Goal: Information Seeking & Learning: Learn about a topic

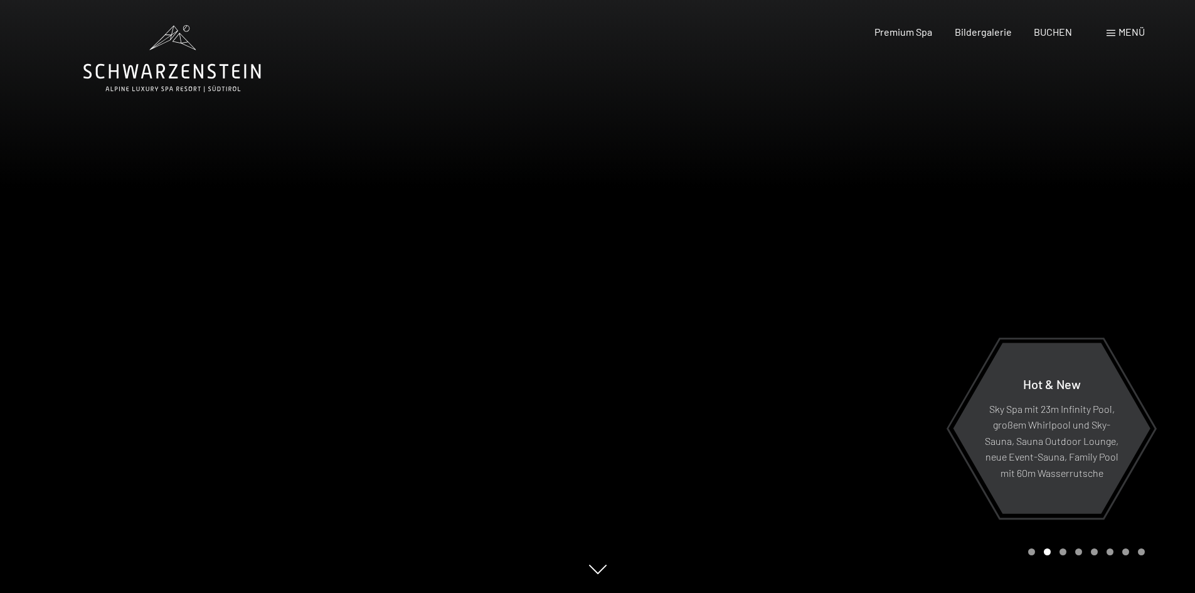
drag, startPoint x: 546, startPoint y: 359, endPoint x: 697, endPoint y: 357, distance: 151.2
click at [697, 592] on div at bounding box center [597, 593] width 1029 height 0
click at [319, 340] on div at bounding box center [299, 296] width 598 height 593
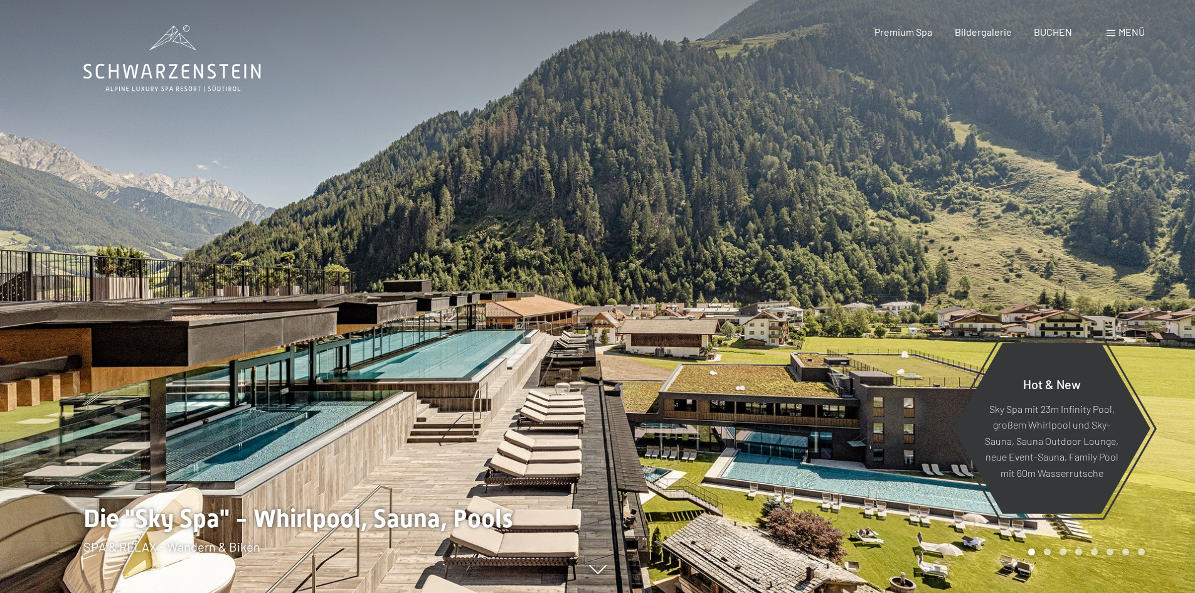
click at [319, 340] on div at bounding box center [299, 296] width 598 height 593
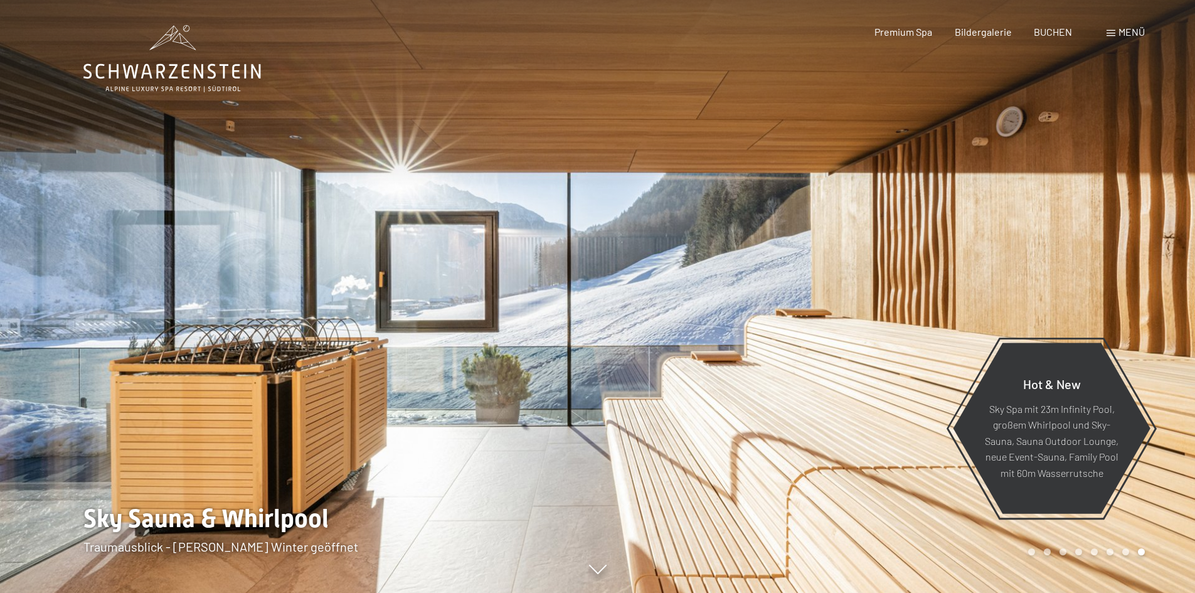
click at [1126, 28] on span "Menü" at bounding box center [1131, 32] width 26 height 12
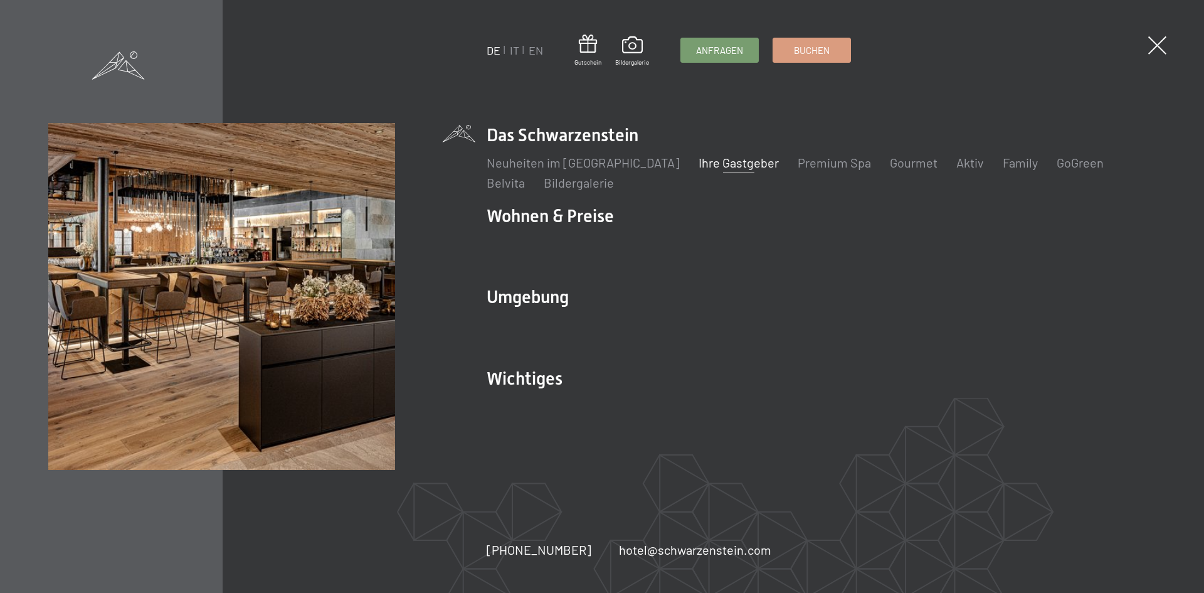
click at [699, 159] on link "Ihre Gastgeber" at bounding box center [739, 162] width 80 height 15
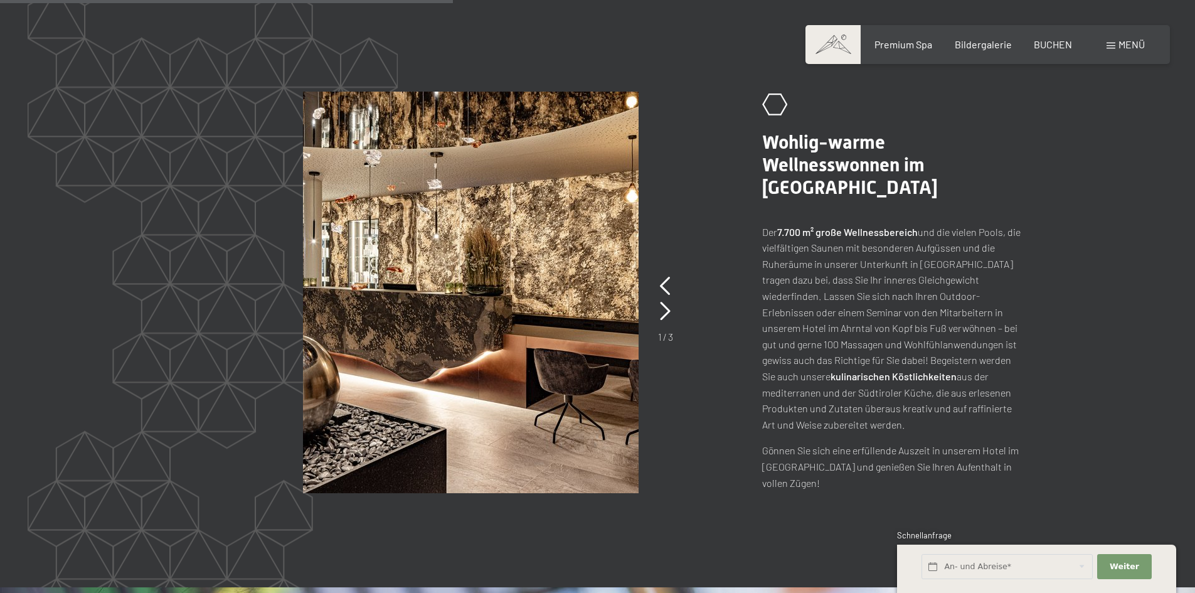
scroll to position [1443, 0]
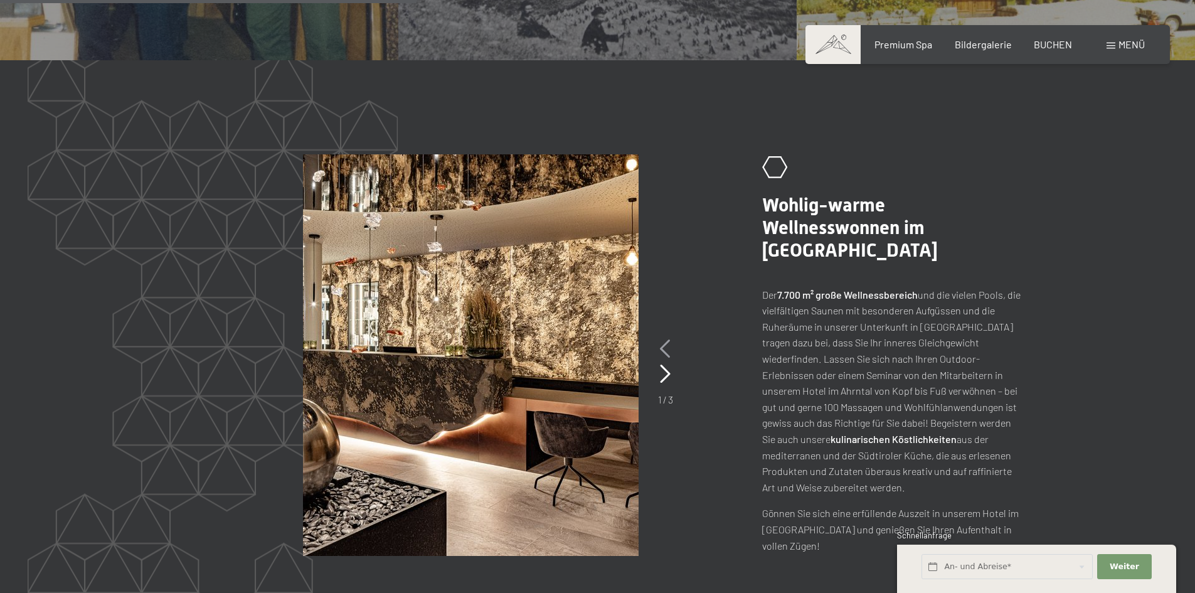
click at [662, 341] on icon at bounding box center [665, 348] width 11 height 19
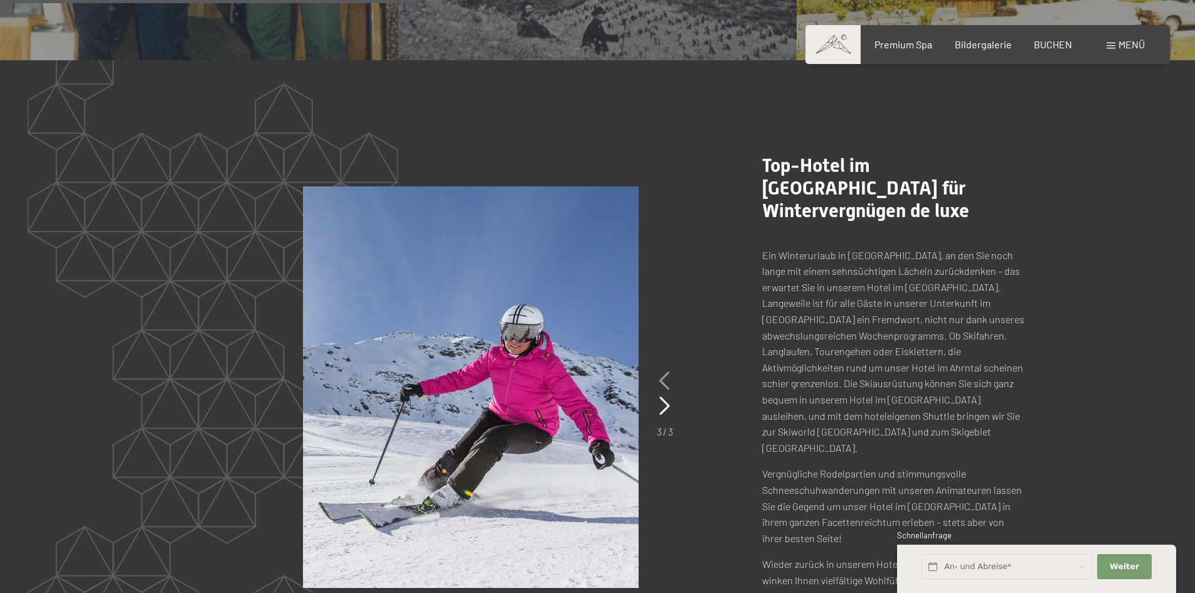
click at [662, 371] on icon at bounding box center [664, 380] width 11 height 19
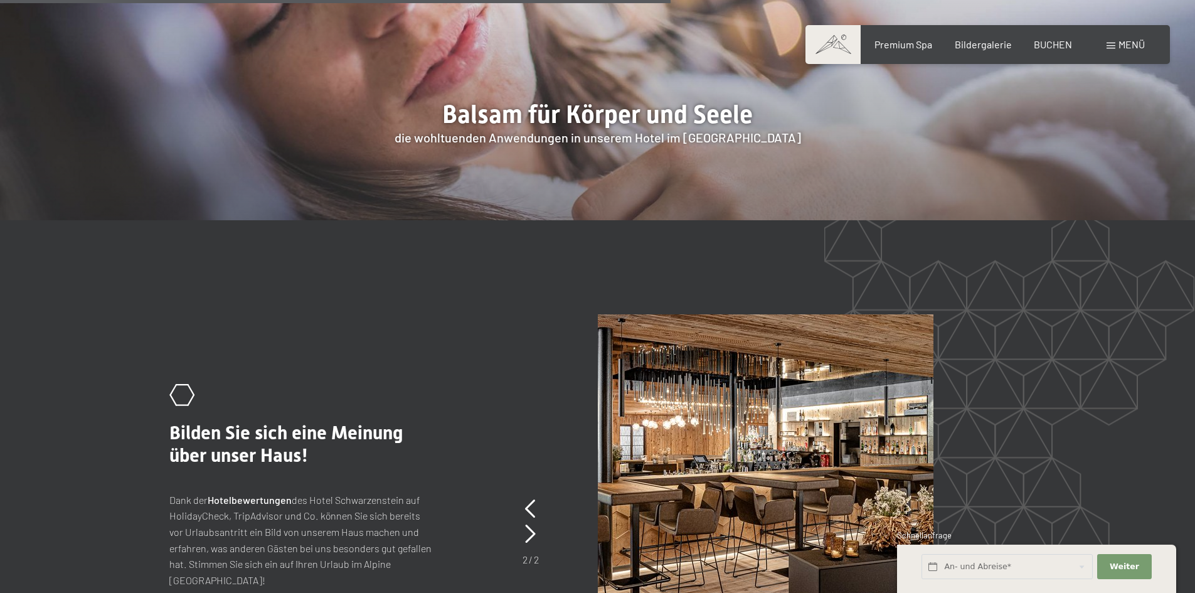
scroll to position [2634, 0]
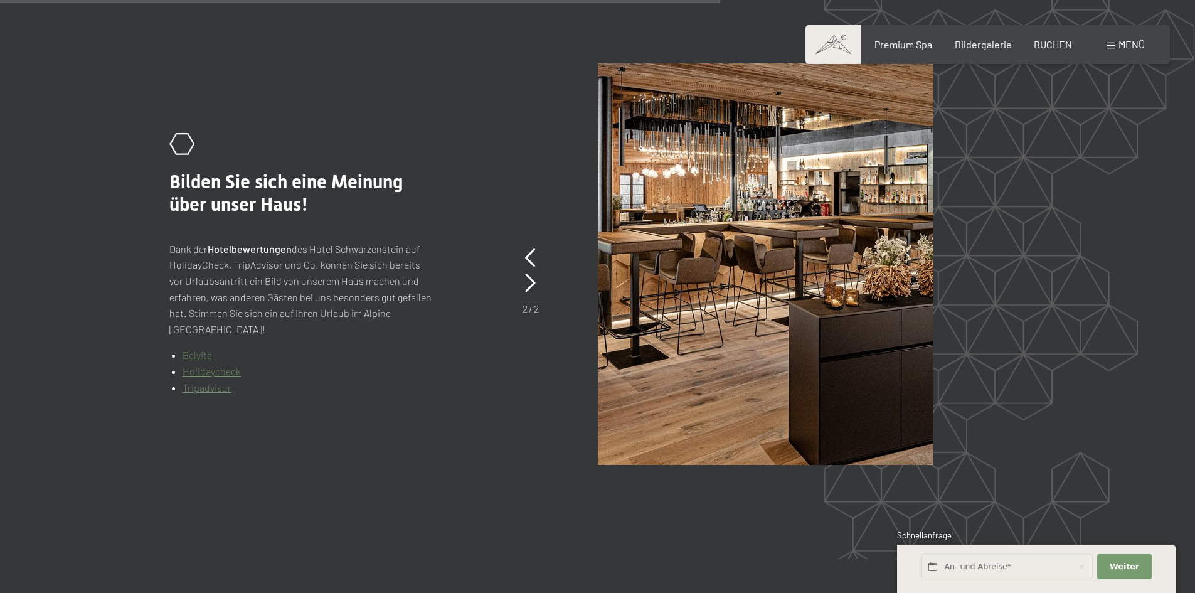
click at [529, 240] on div ".st0{fill:none;stroke:#FFFFFF;stroke-width:2;stroke-linecap:round;stroke-miterl…" at bounding box center [597, 263] width 856 height 401
click at [531, 250] on icon at bounding box center [530, 257] width 11 height 19
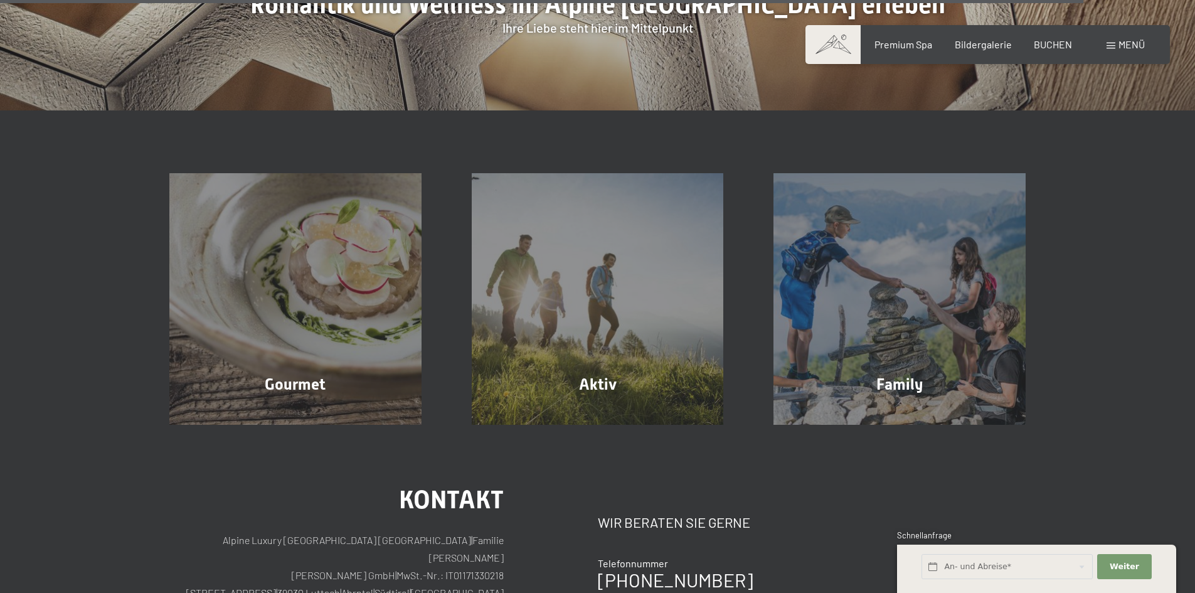
scroll to position [4139, 0]
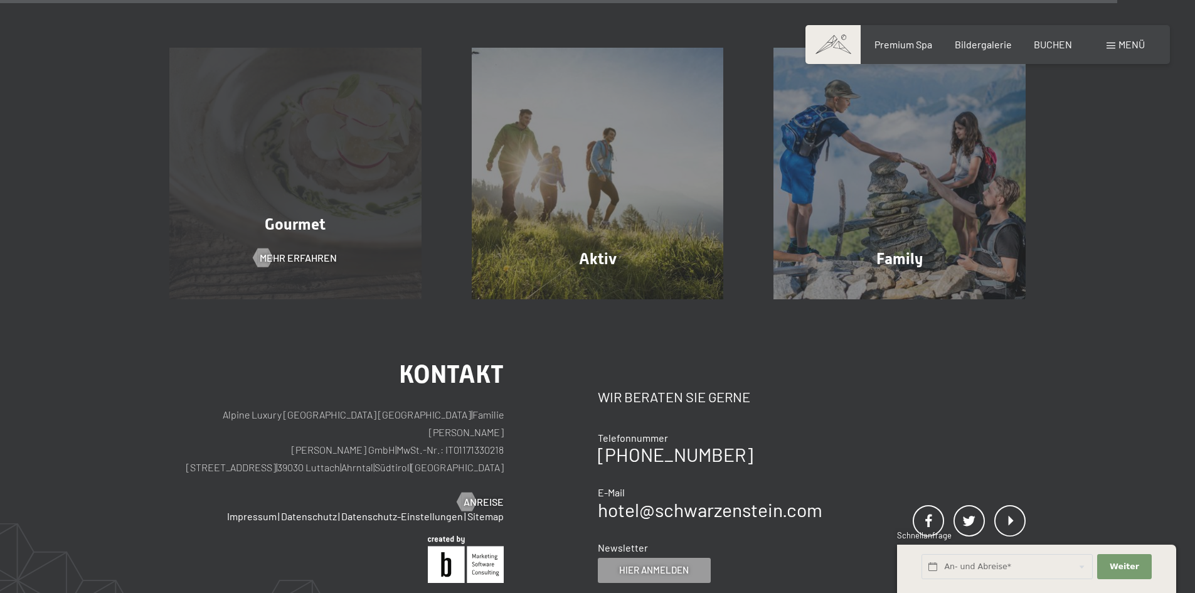
click at [306, 217] on span "Gourmet" at bounding box center [295, 224] width 61 height 18
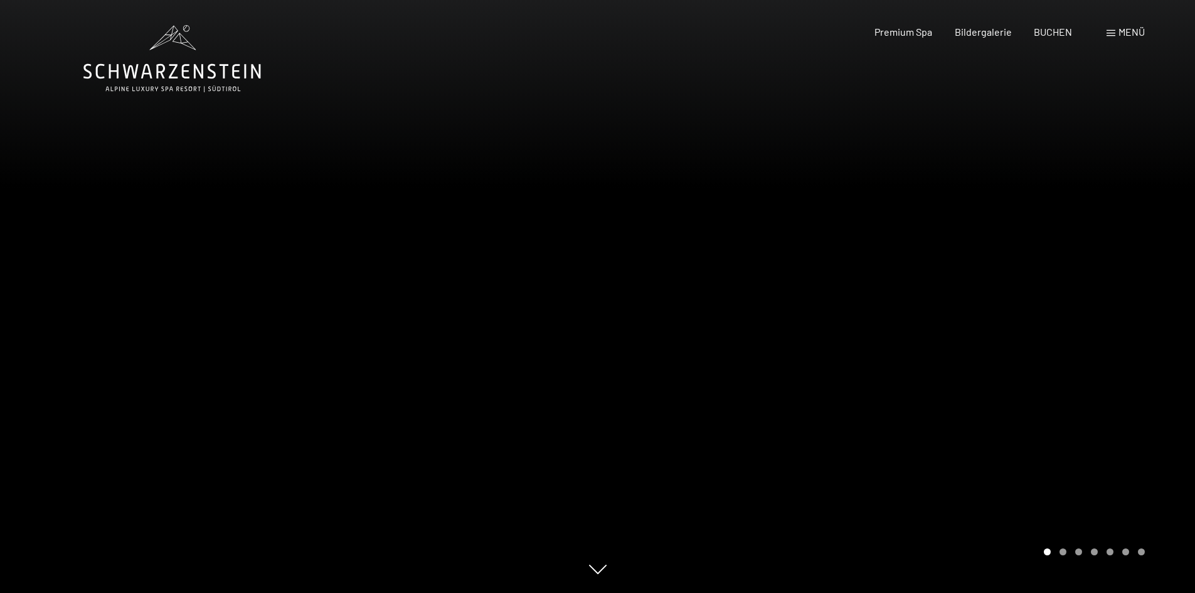
click at [1131, 297] on div at bounding box center [897, 296] width 598 height 593
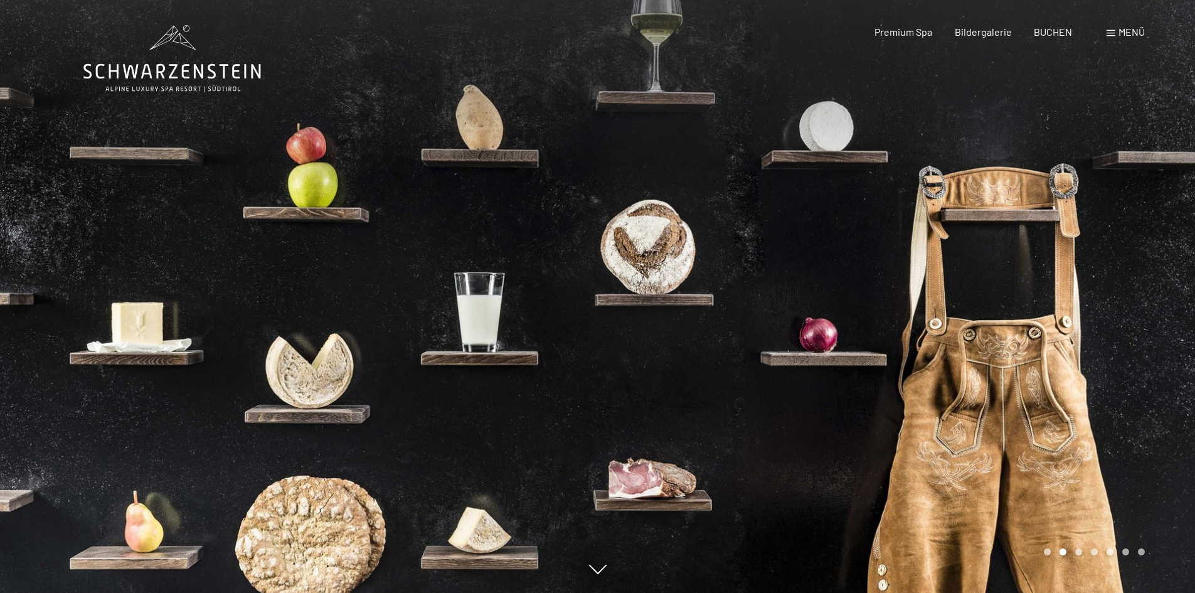
click at [1131, 297] on div at bounding box center [897, 296] width 598 height 593
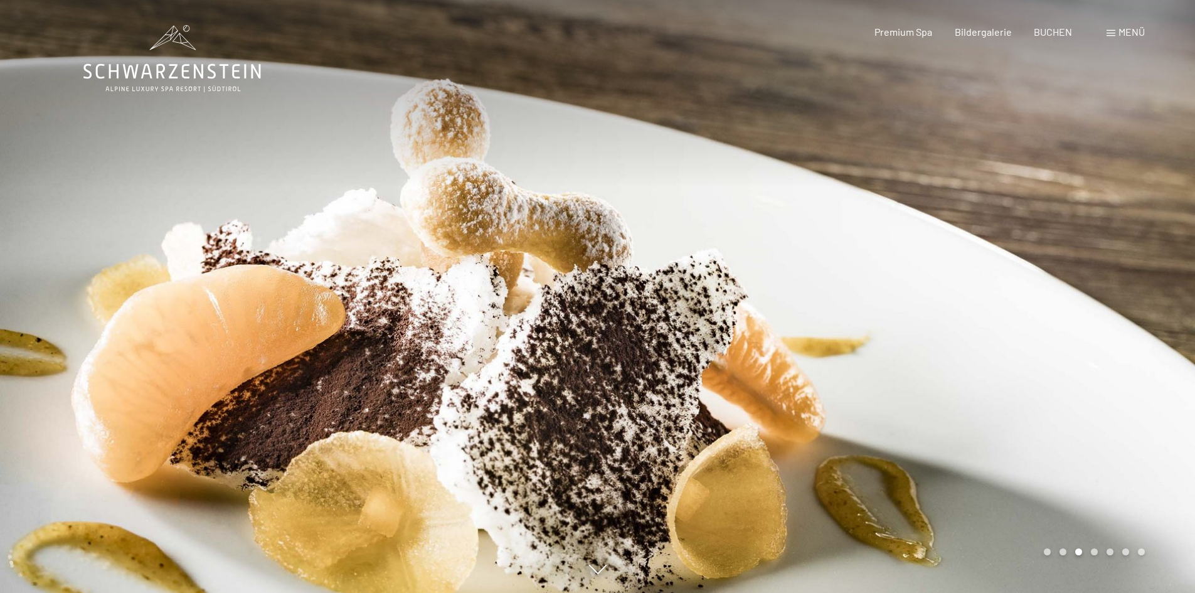
click at [1132, 296] on div at bounding box center [897, 296] width 598 height 593
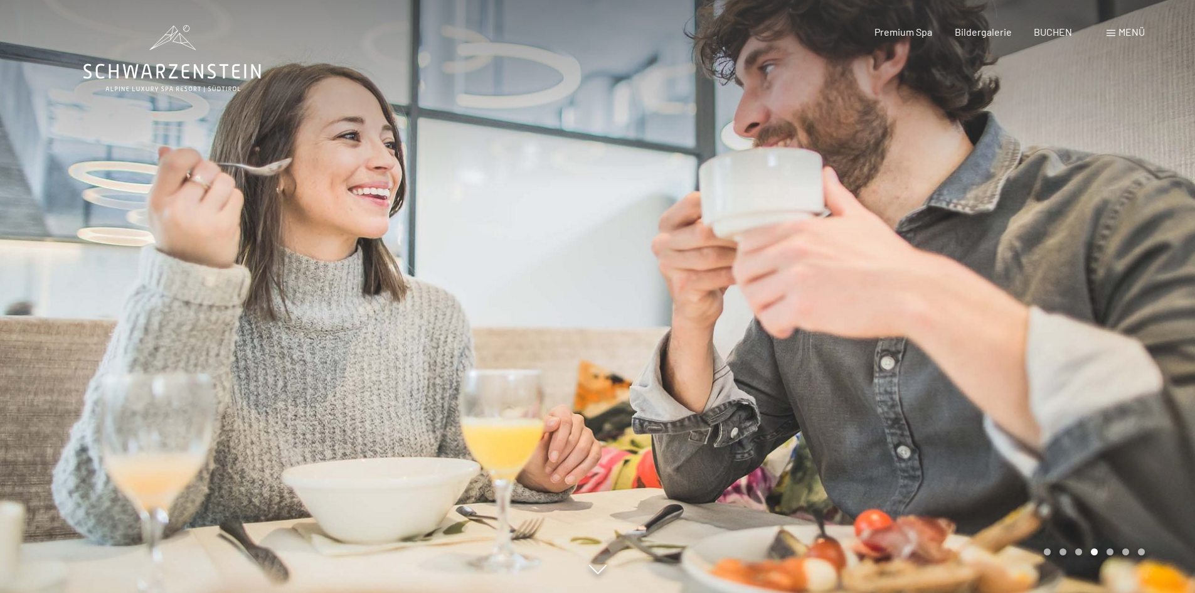
click at [1117, 243] on div at bounding box center [897, 296] width 598 height 593
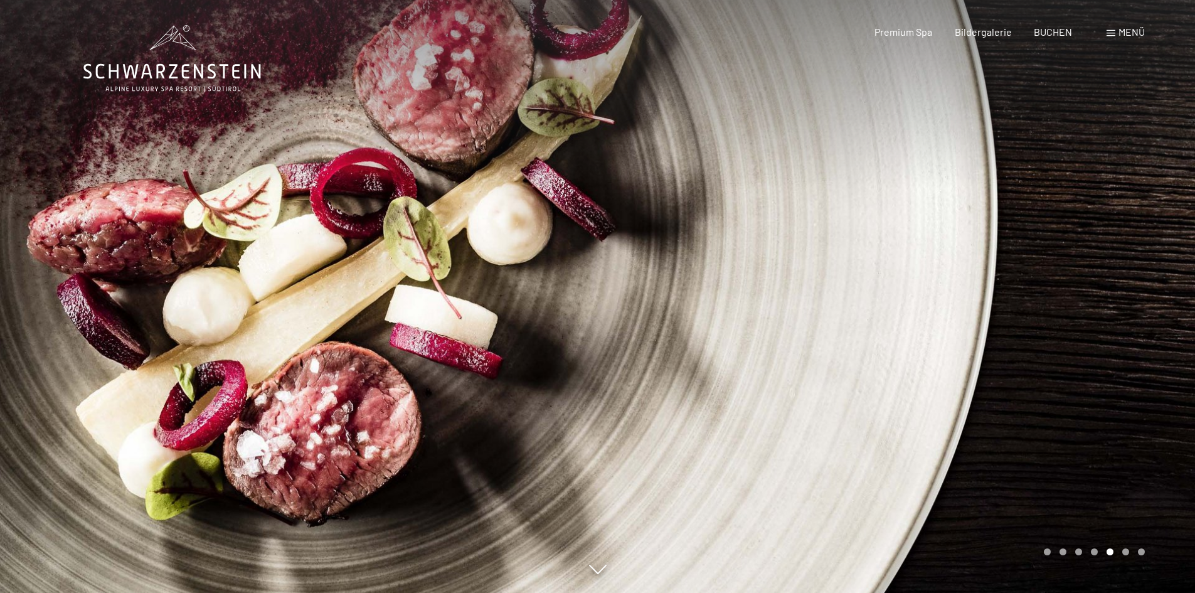
click at [1117, 243] on div at bounding box center [897, 296] width 598 height 593
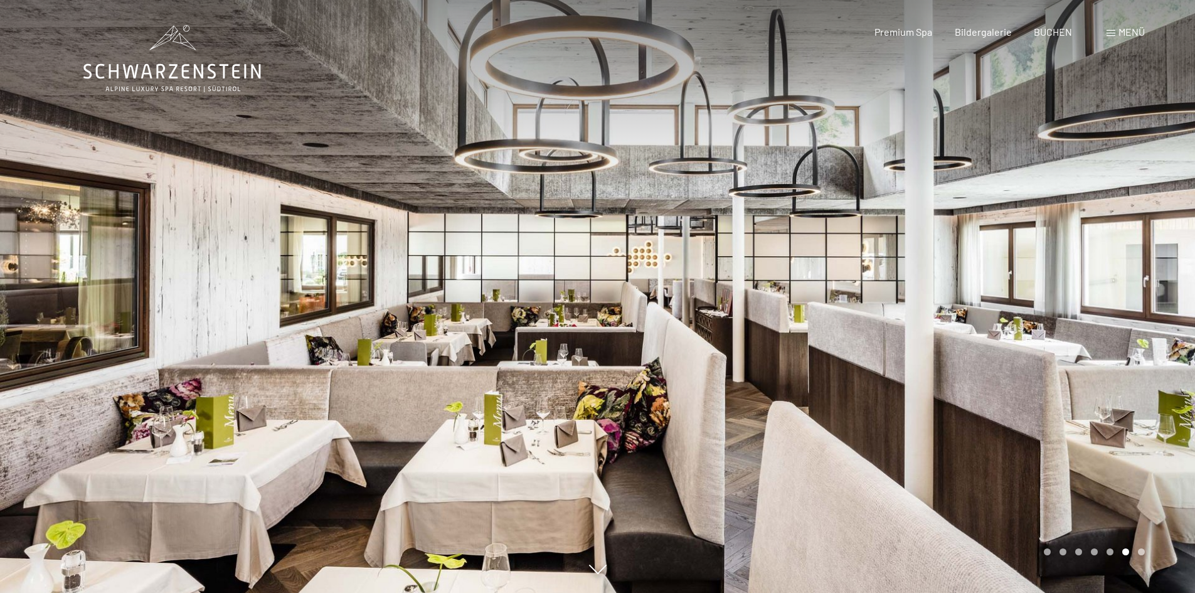
click at [1172, 364] on div at bounding box center [897, 296] width 598 height 593
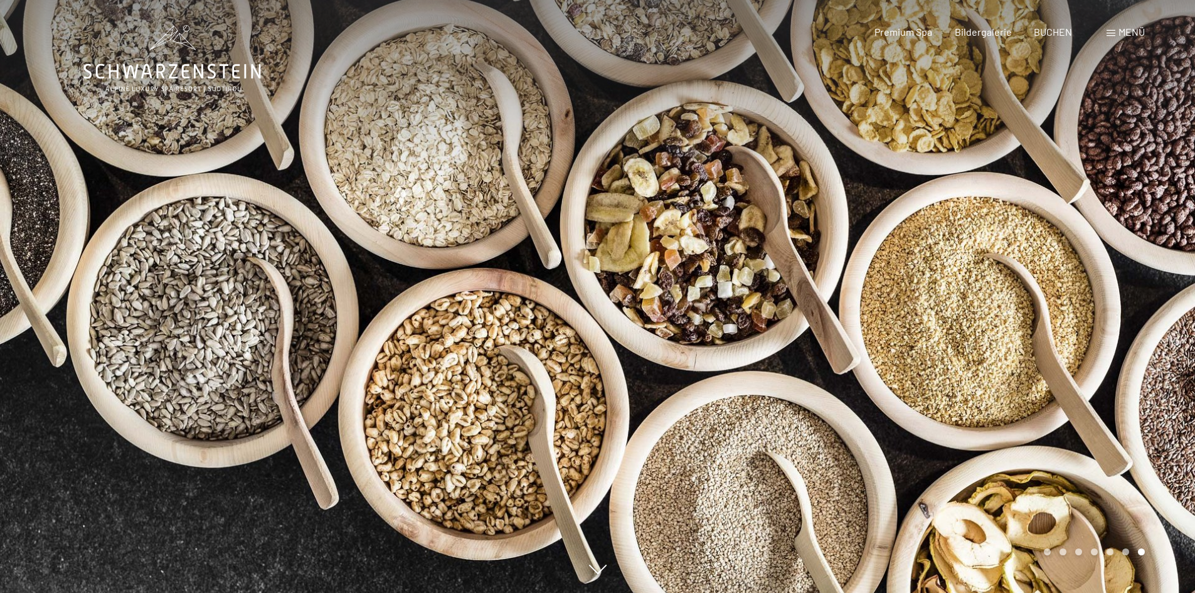
click at [1172, 364] on div at bounding box center [897, 296] width 598 height 593
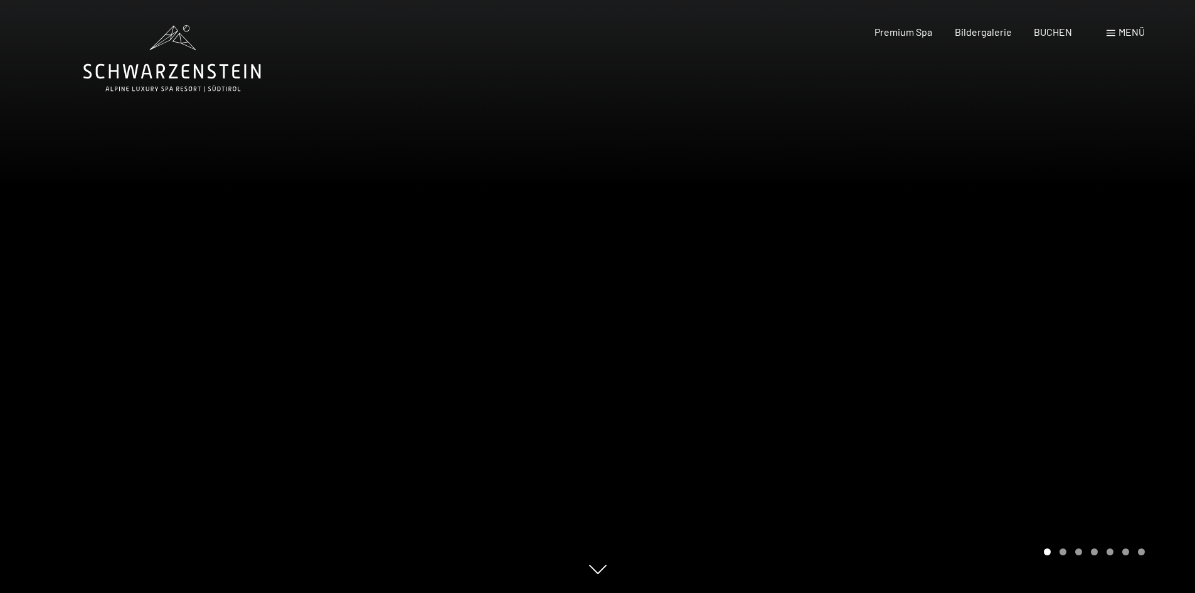
click at [1172, 364] on div at bounding box center [897, 296] width 598 height 593
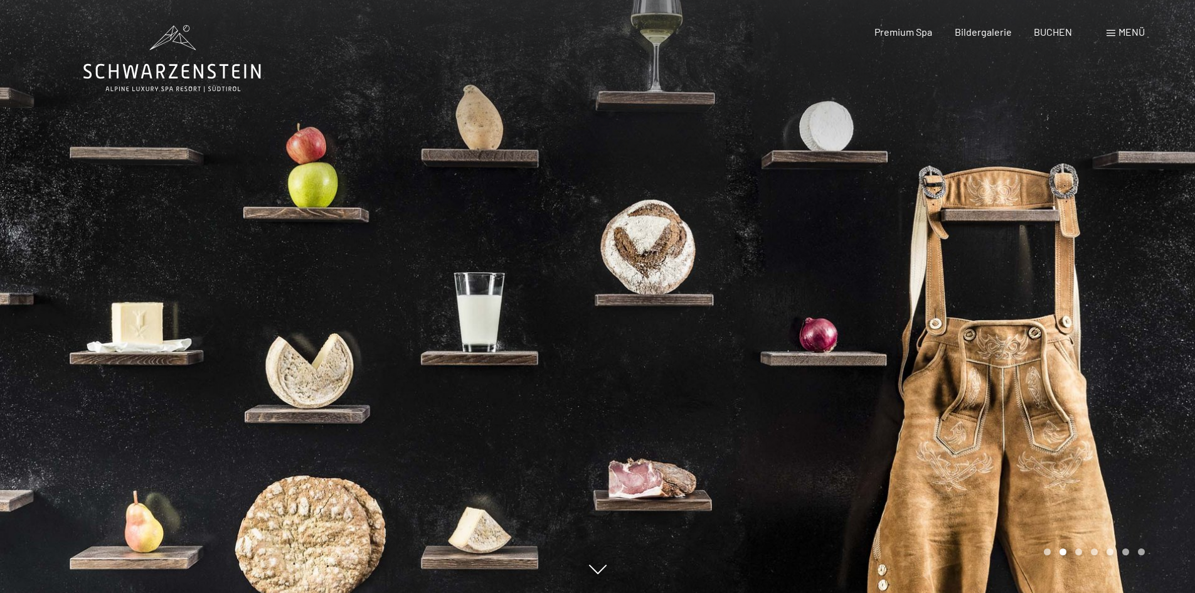
click at [1117, 29] on div "Menü" at bounding box center [1125, 32] width 38 height 14
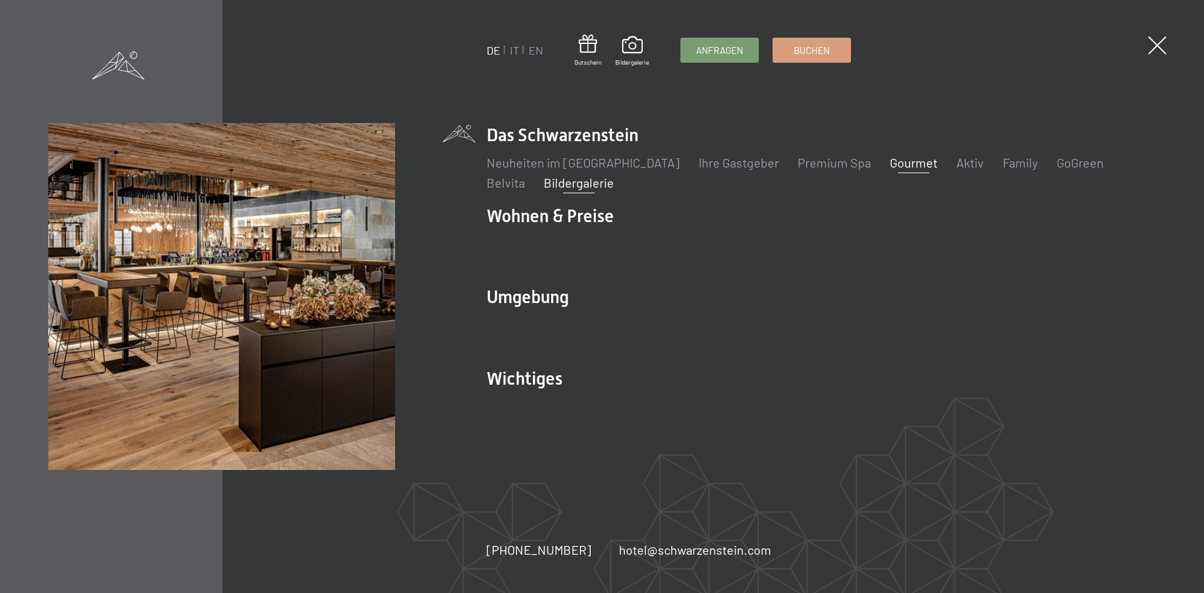
click at [544, 180] on link "Bildergalerie" at bounding box center [579, 182] width 70 height 15
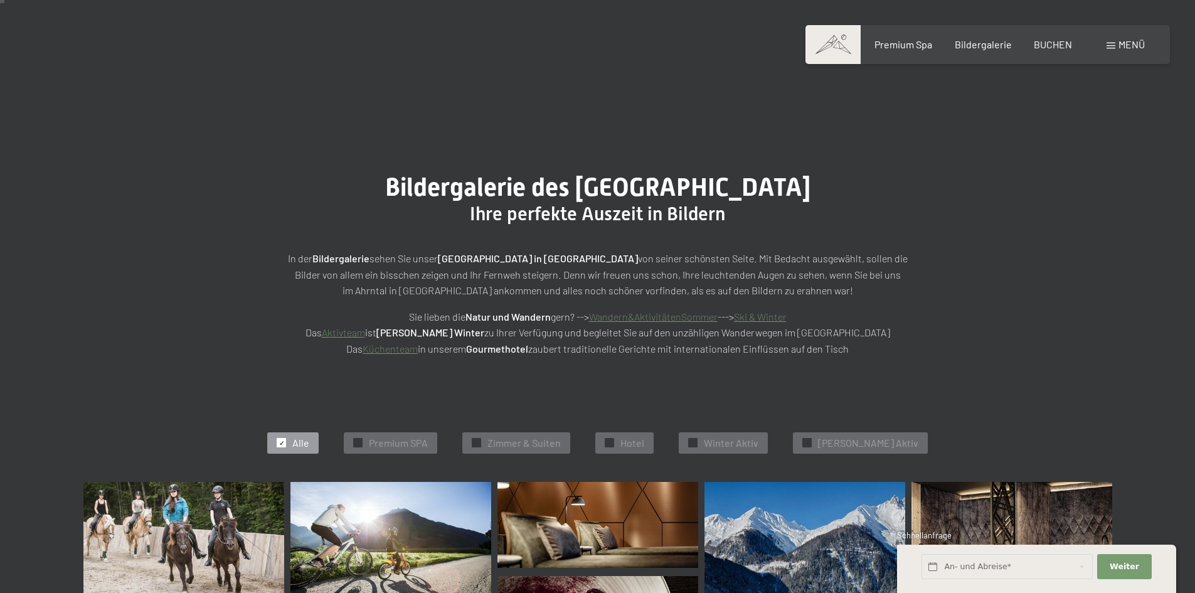
scroll to position [314, 0]
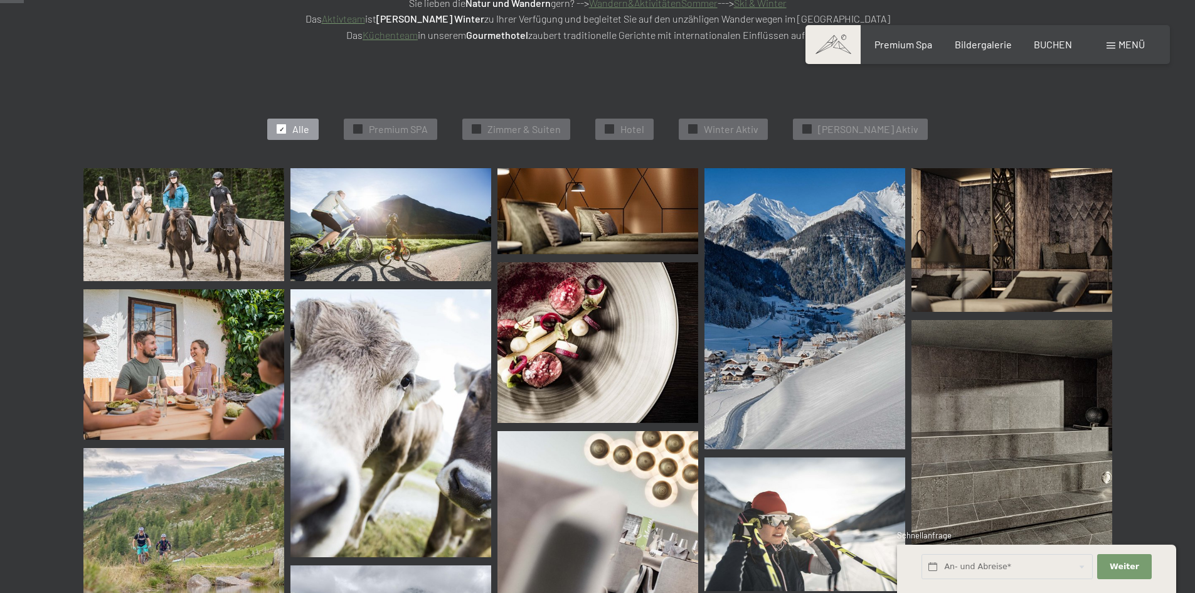
click at [213, 236] on img at bounding box center [183, 224] width 201 height 113
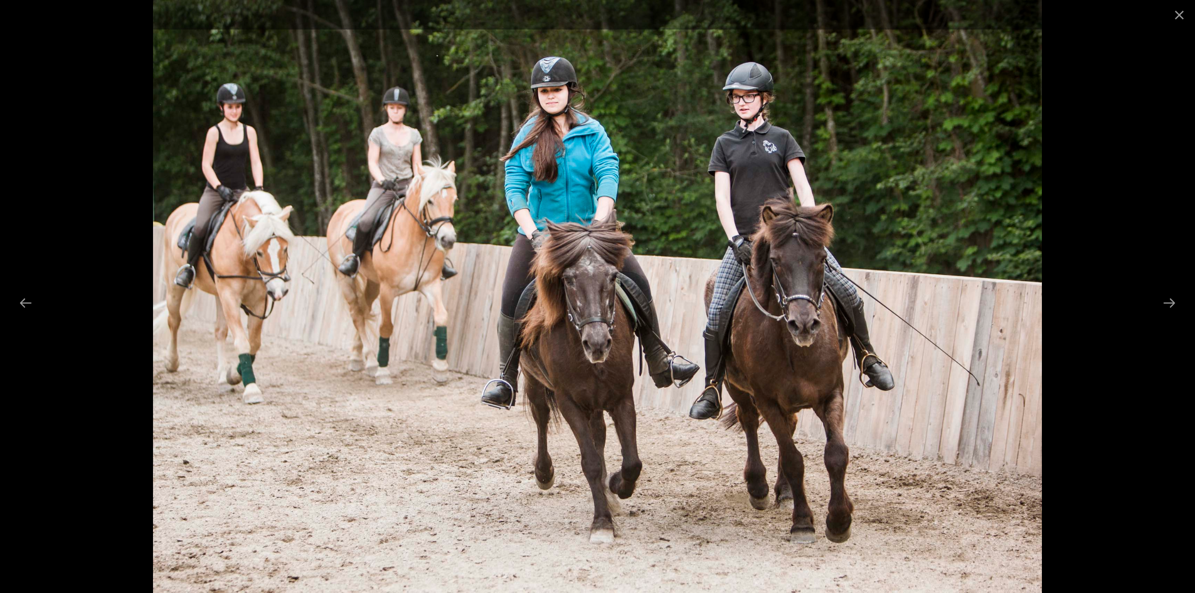
click at [1035, 238] on img at bounding box center [597, 296] width 889 height 593
click at [1170, 295] on button "Next slide" at bounding box center [1169, 302] width 26 height 24
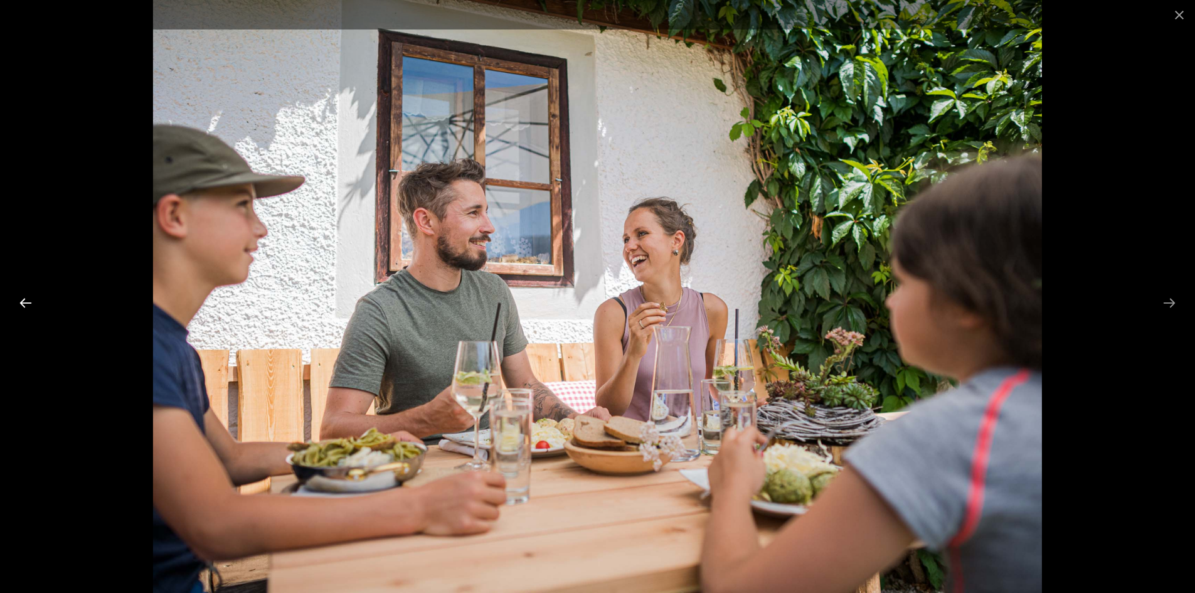
click at [27, 304] on button "Previous slide" at bounding box center [26, 302] width 26 height 24
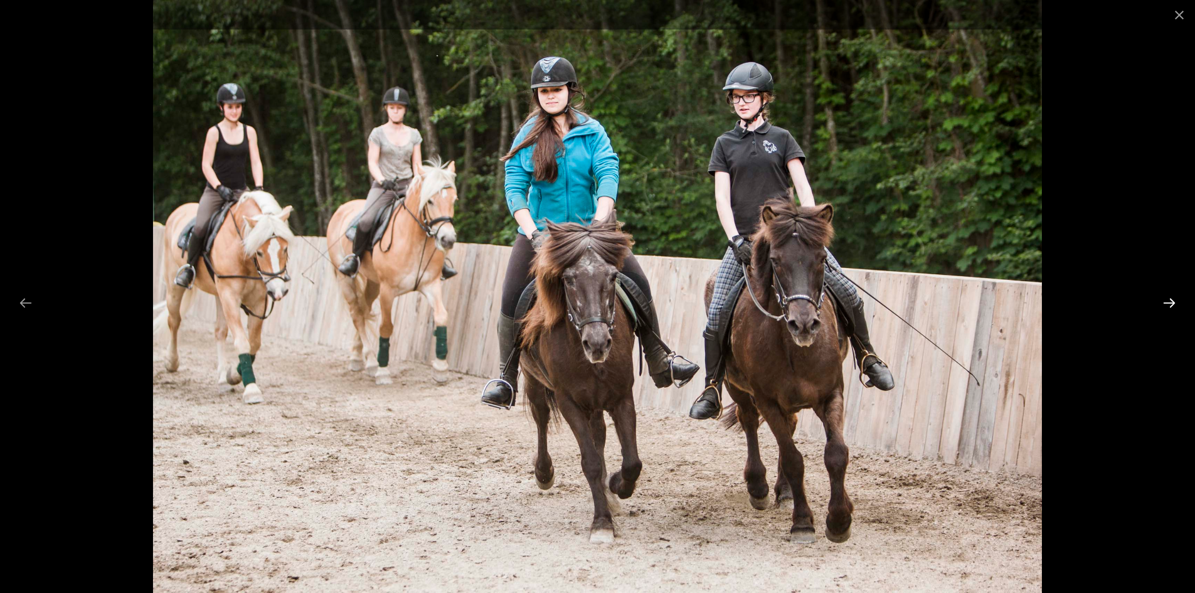
click at [1174, 296] on button "Next slide" at bounding box center [1169, 302] width 26 height 24
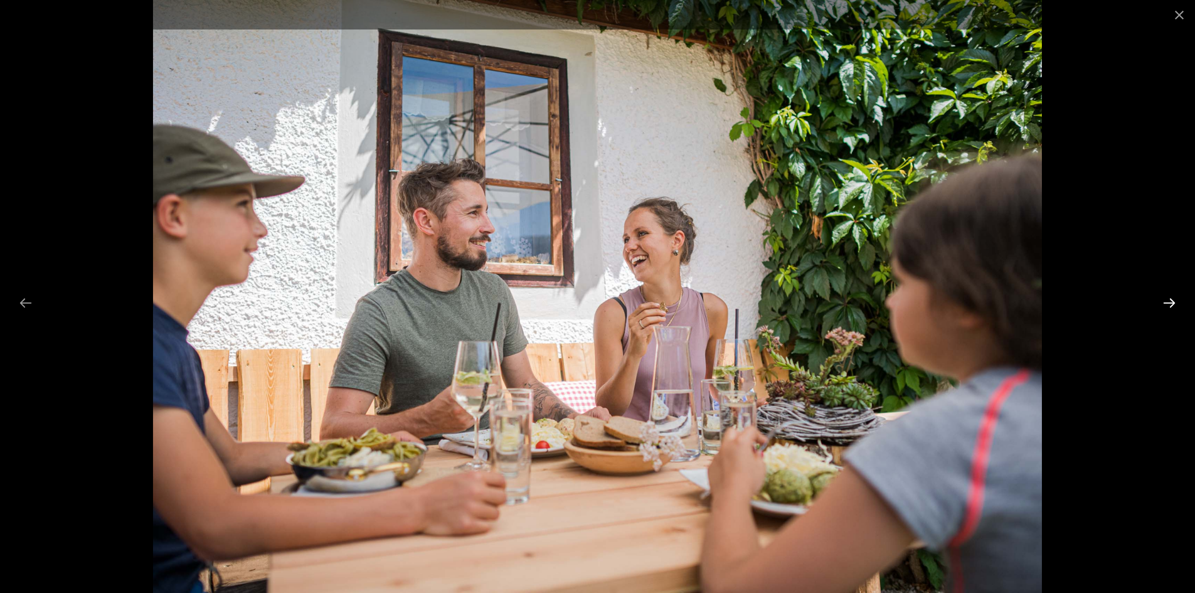
click at [1174, 296] on button "Next slide" at bounding box center [1169, 302] width 26 height 24
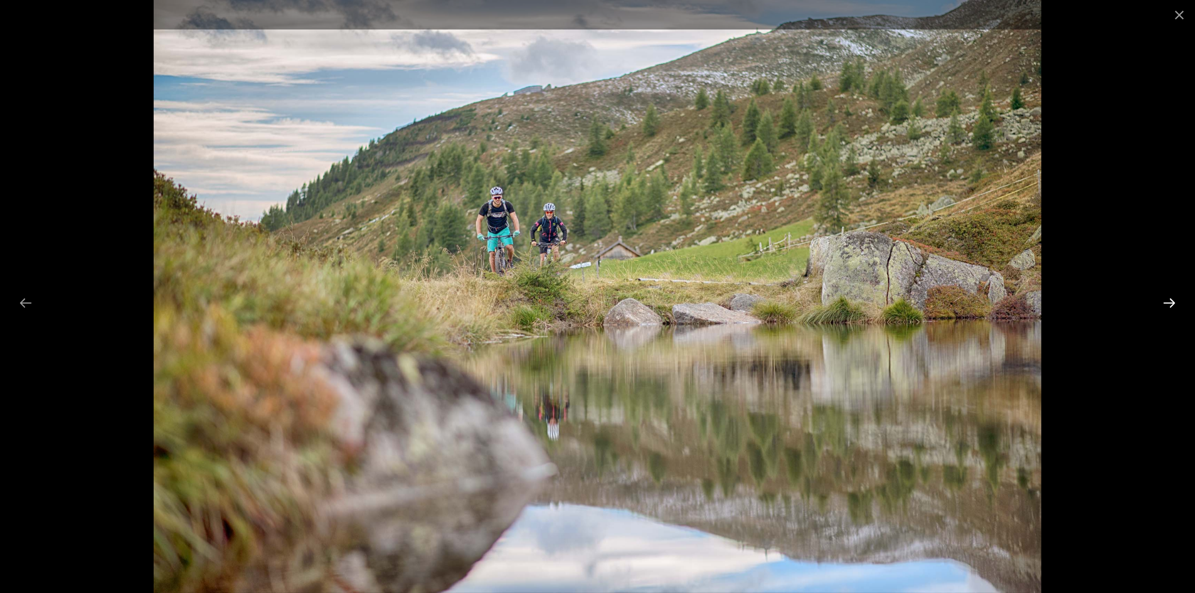
click at [1174, 296] on button "Next slide" at bounding box center [1169, 302] width 26 height 24
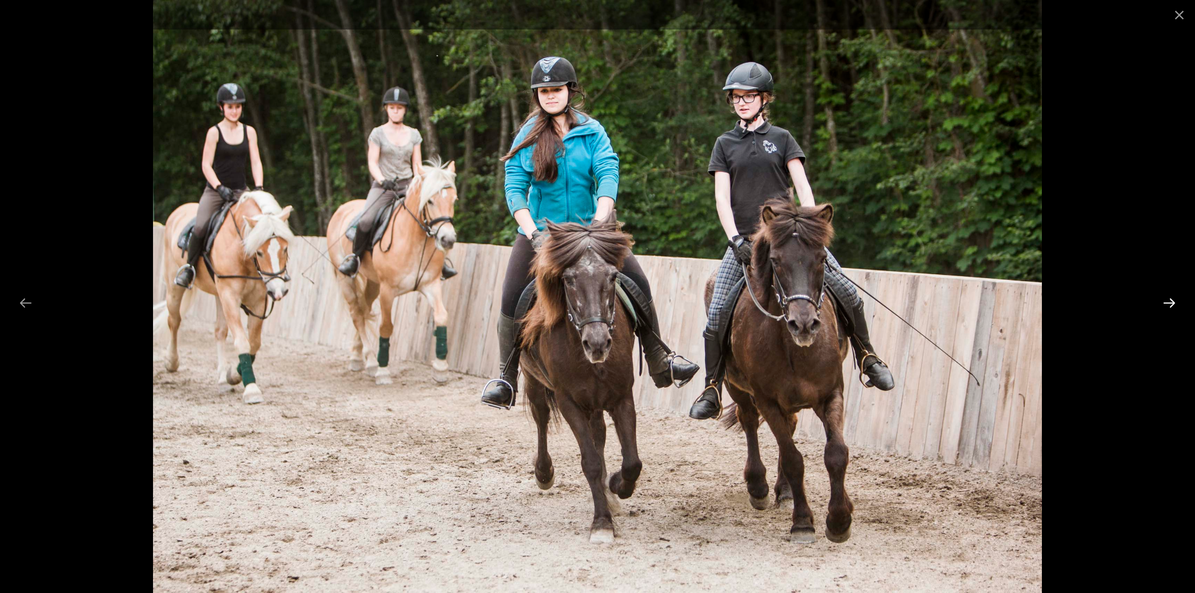
click at [1174, 296] on button "Next slide" at bounding box center [1169, 302] width 26 height 24
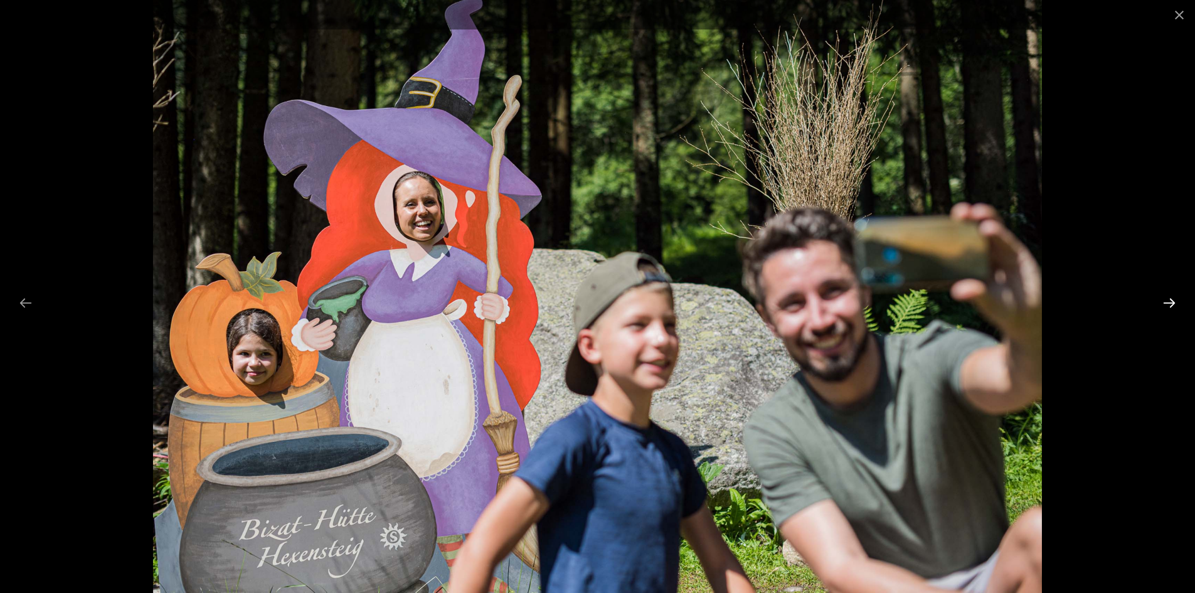
click at [1174, 296] on button "Next slide" at bounding box center [1169, 302] width 26 height 24
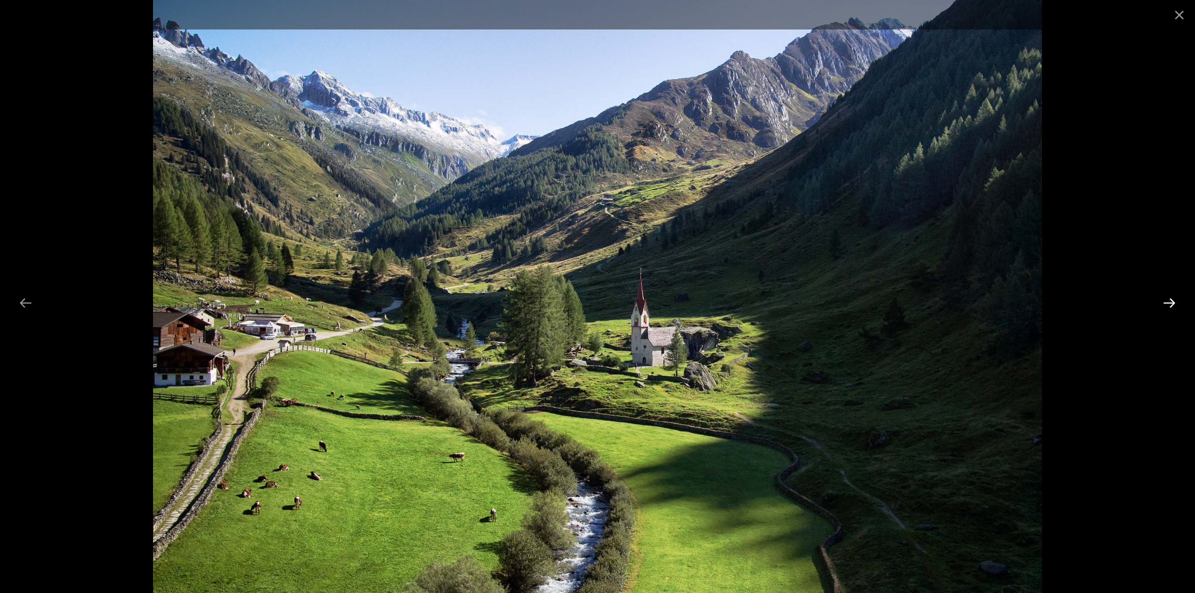
click at [1174, 296] on button "Next slide" at bounding box center [1169, 302] width 26 height 24
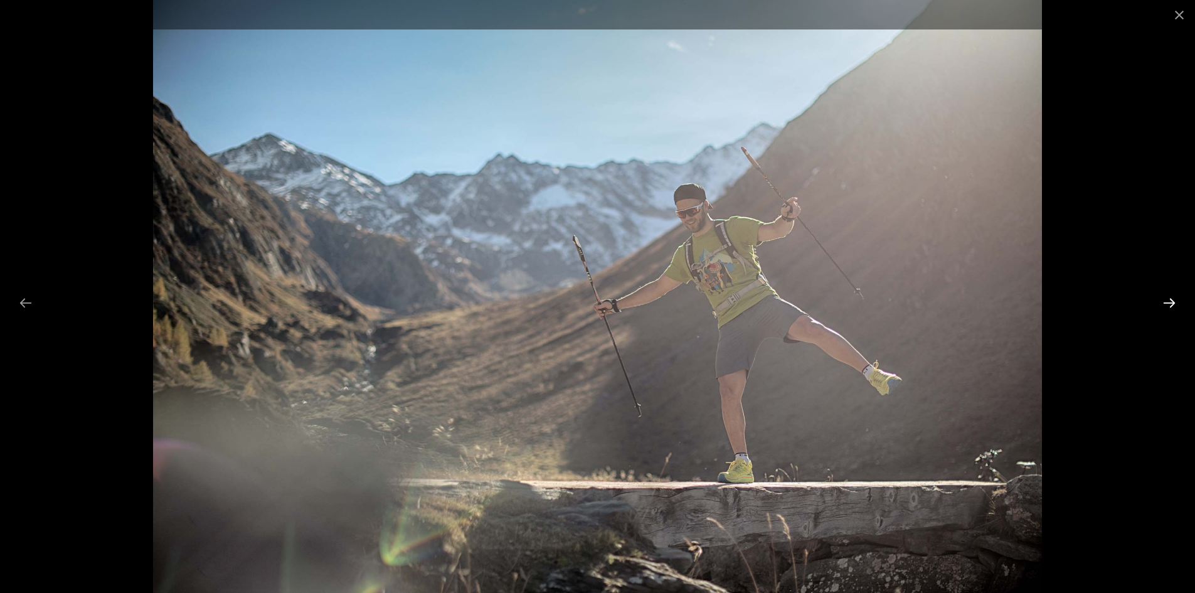
click at [1174, 296] on button "Next slide" at bounding box center [1169, 302] width 26 height 24
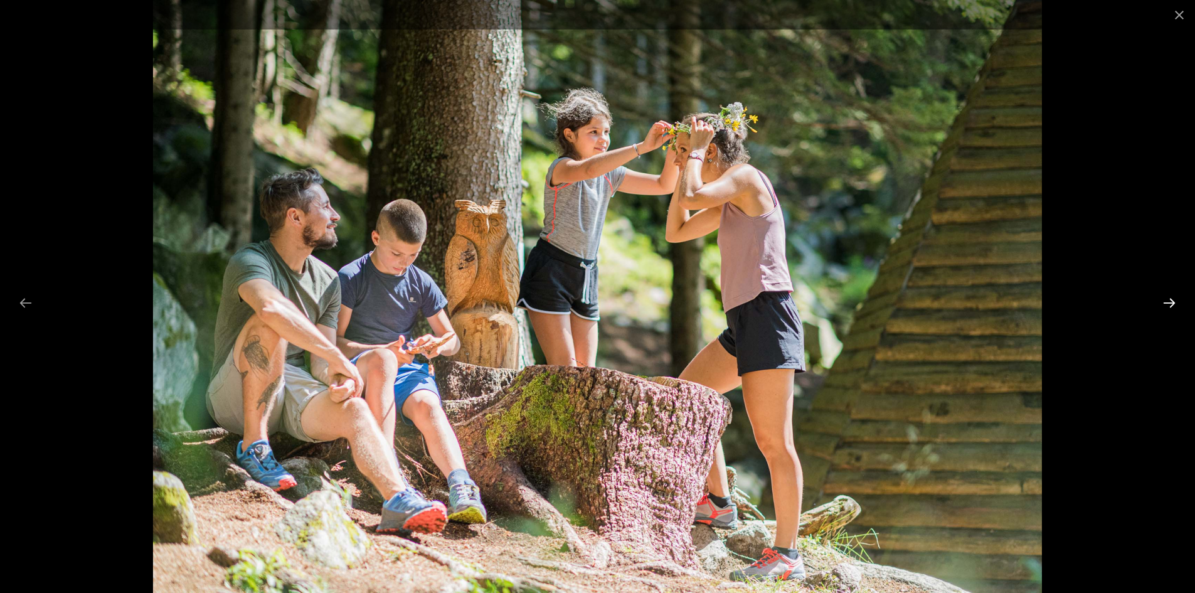
click at [1174, 296] on button "Next slide" at bounding box center [1169, 302] width 26 height 24
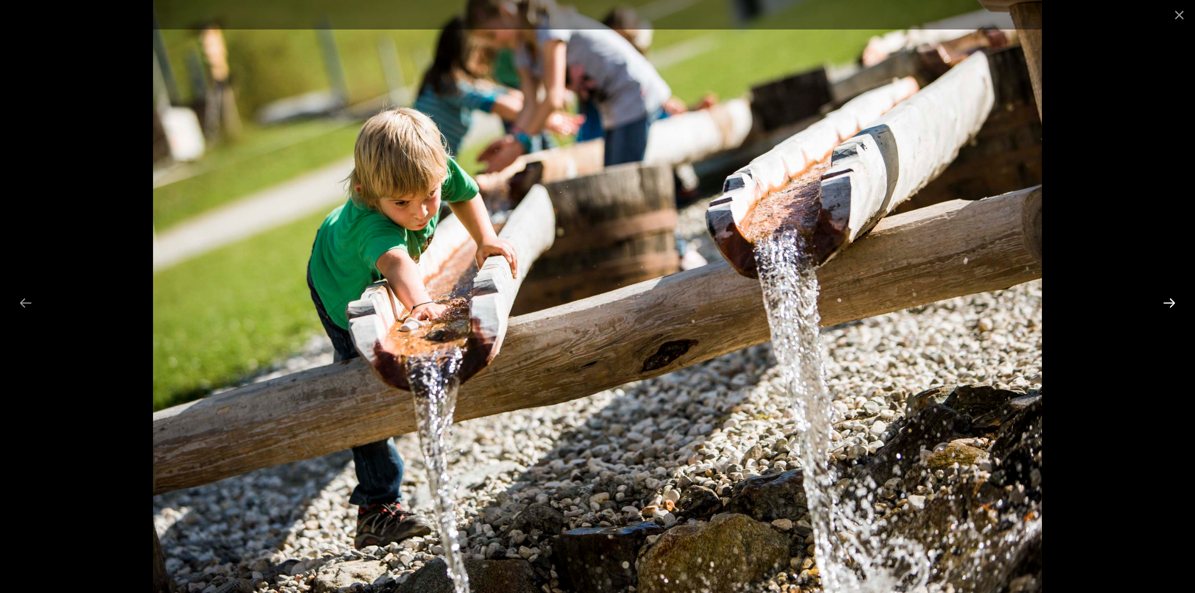
click at [1174, 296] on button "Next slide" at bounding box center [1169, 302] width 26 height 24
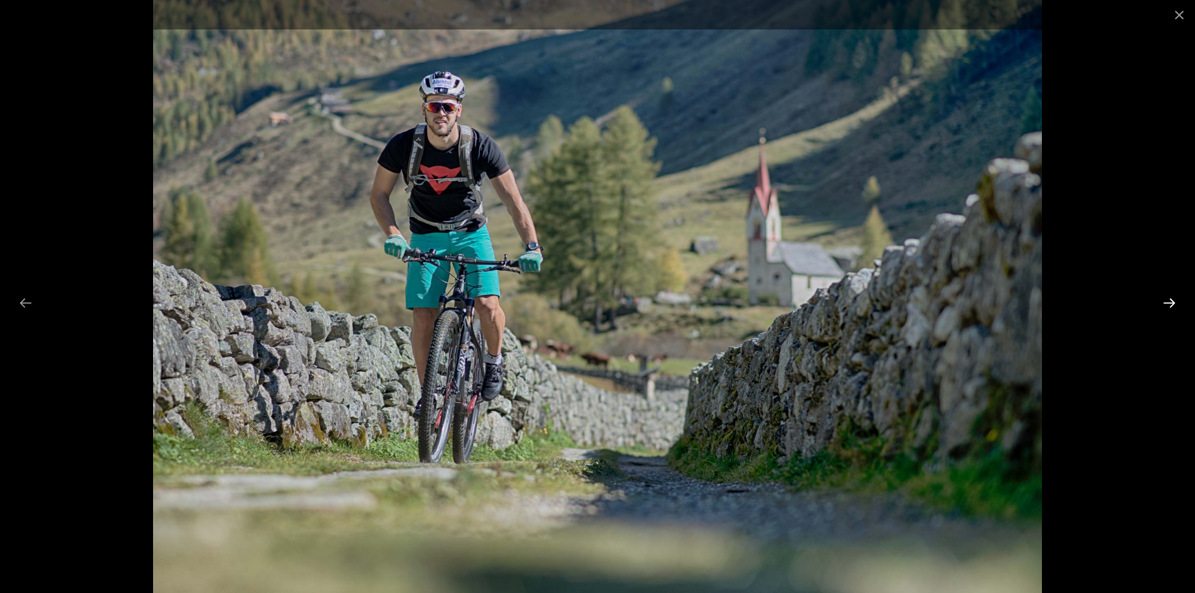
click at [1174, 296] on button "Next slide" at bounding box center [1169, 302] width 26 height 24
click at [1176, 12] on button "Close gallery" at bounding box center [1178, 14] width 31 height 29
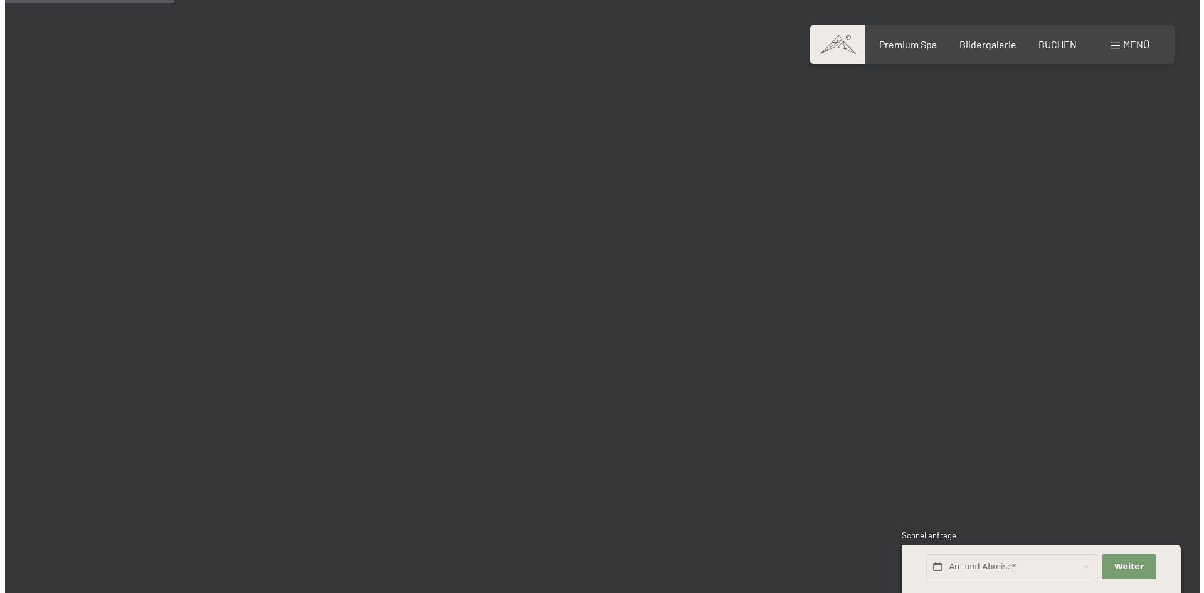
scroll to position [2007, 0]
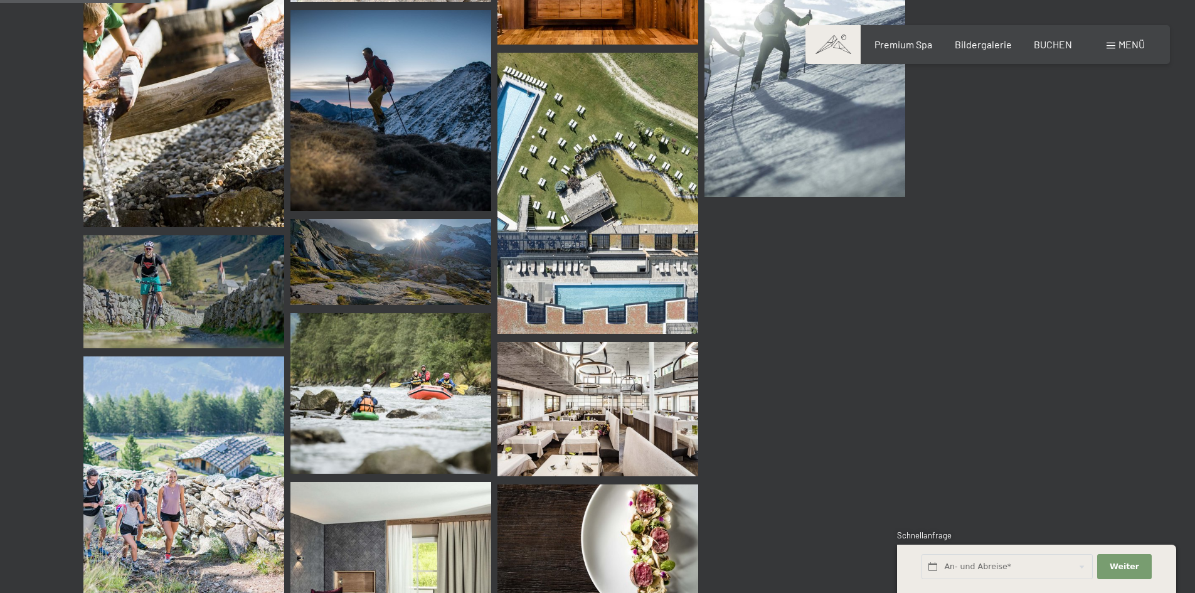
click at [1145, 41] on div "Buchen Anfragen Premium Spa Bildergalerie BUCHEN Menü DE IT EN Gutschein Bilder…" at bounding box center [987, 45] width 314 height 14
click at [1133, 41] on span "Menü" at bounding box center [1131, 44] width 26 height 12
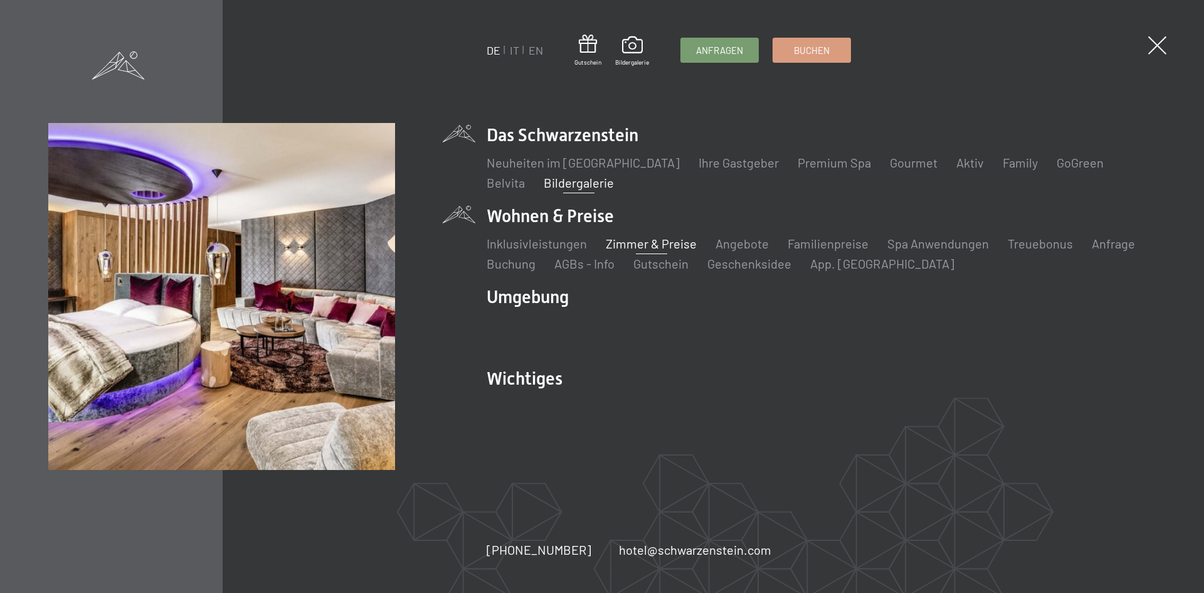
click at [664, 241] on link "Zimmer & Preise" at bounding box center [651, 243] width 91 height 15
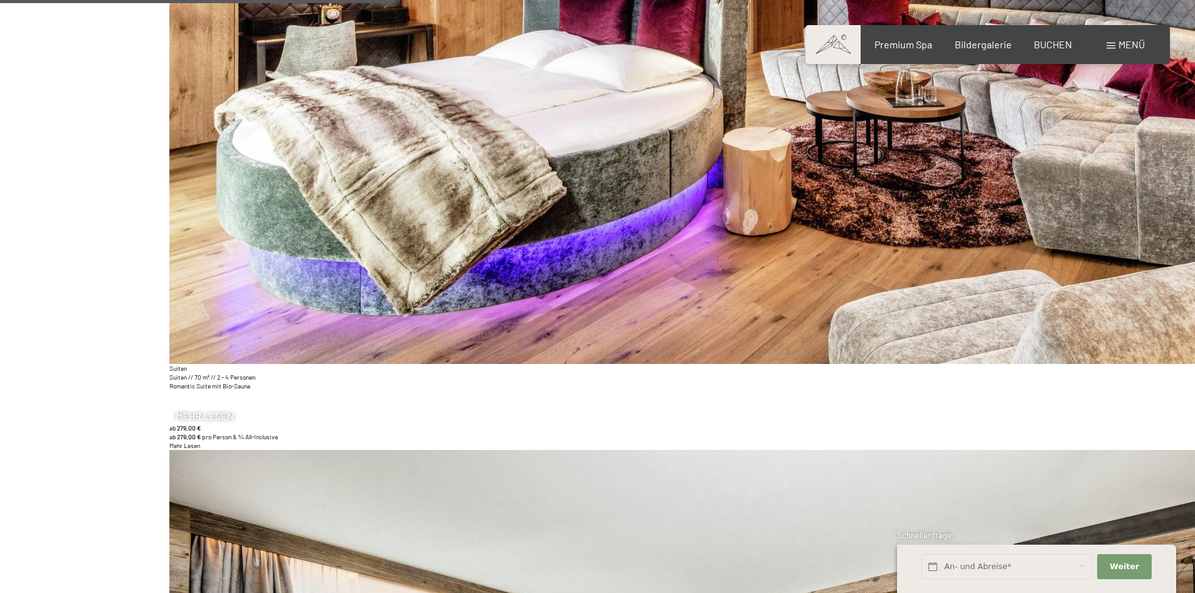
scroll to position [2716, 0]
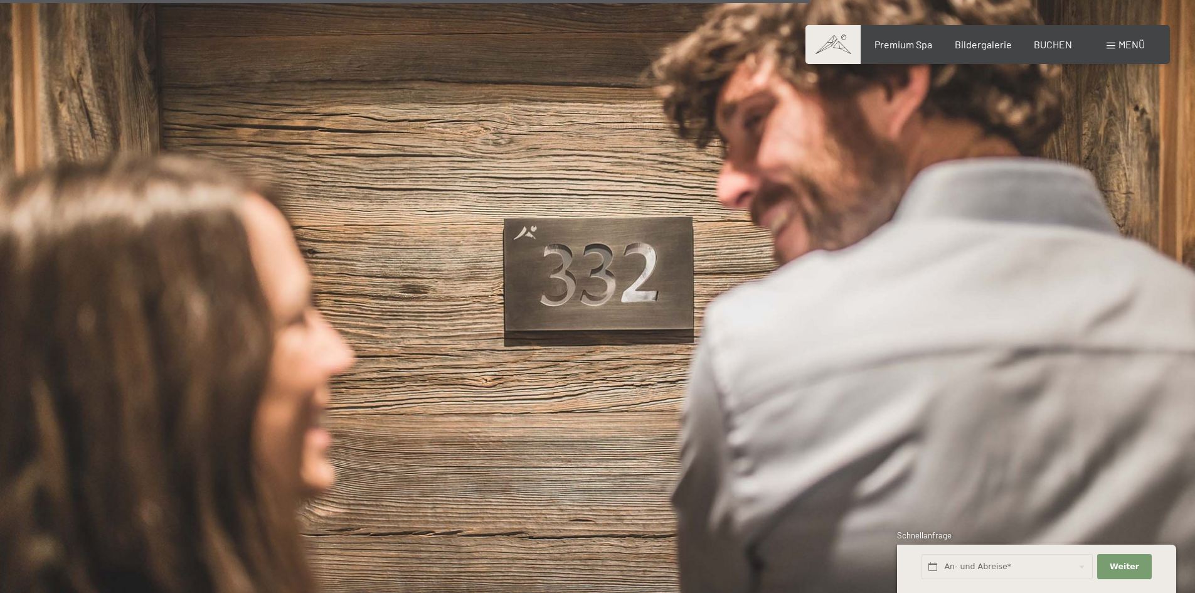
click at [1083, 412] on img at bounding box center [597, 291] width 1195 height 672
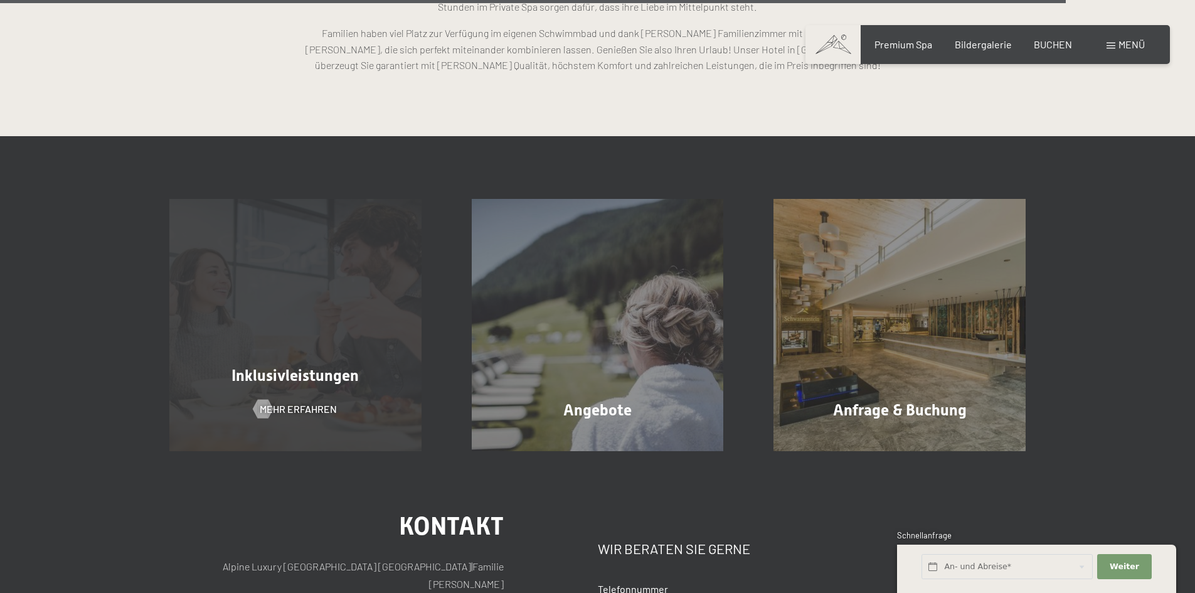
scroll to position [3560, 0]
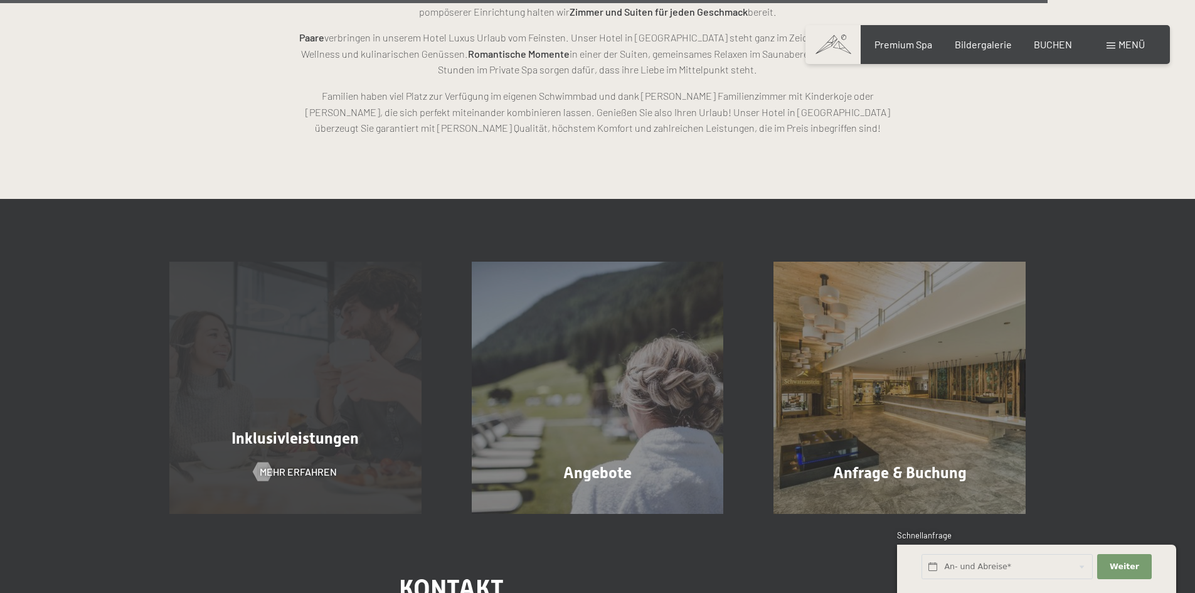
click at [352, 320] on div "Inklusivleistungen Mehr erfahren" at bounding box center [295, 388] width 302 height 252
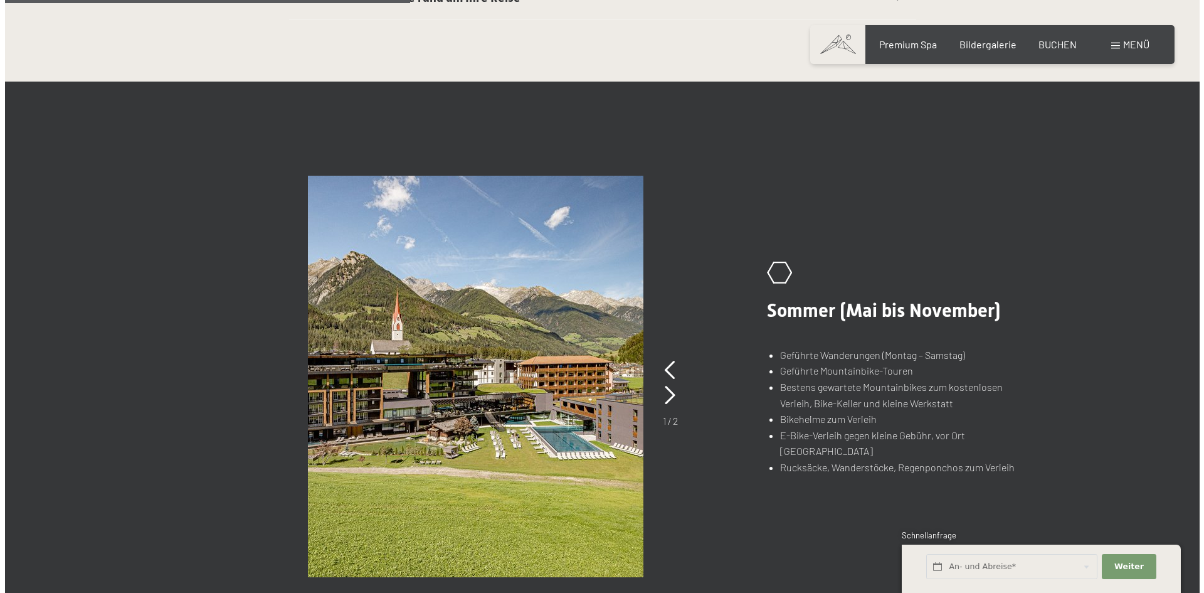
scroll to position [1004, 0]
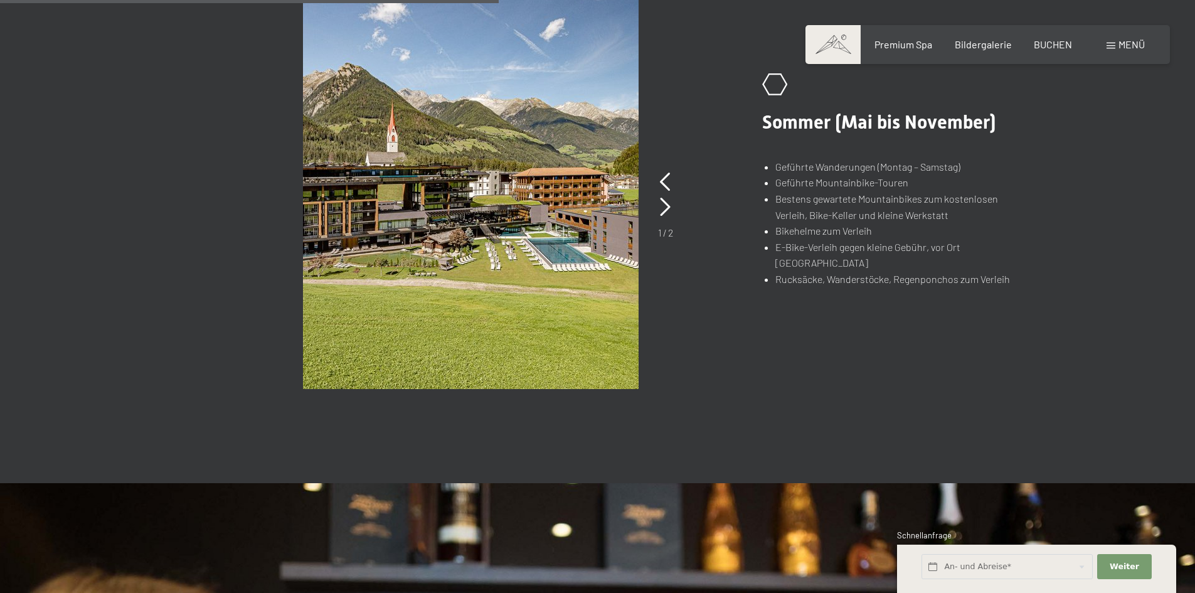
click at [1121, 41] on span "Menü" at bounding box center [1131, 44] width 26 height 12
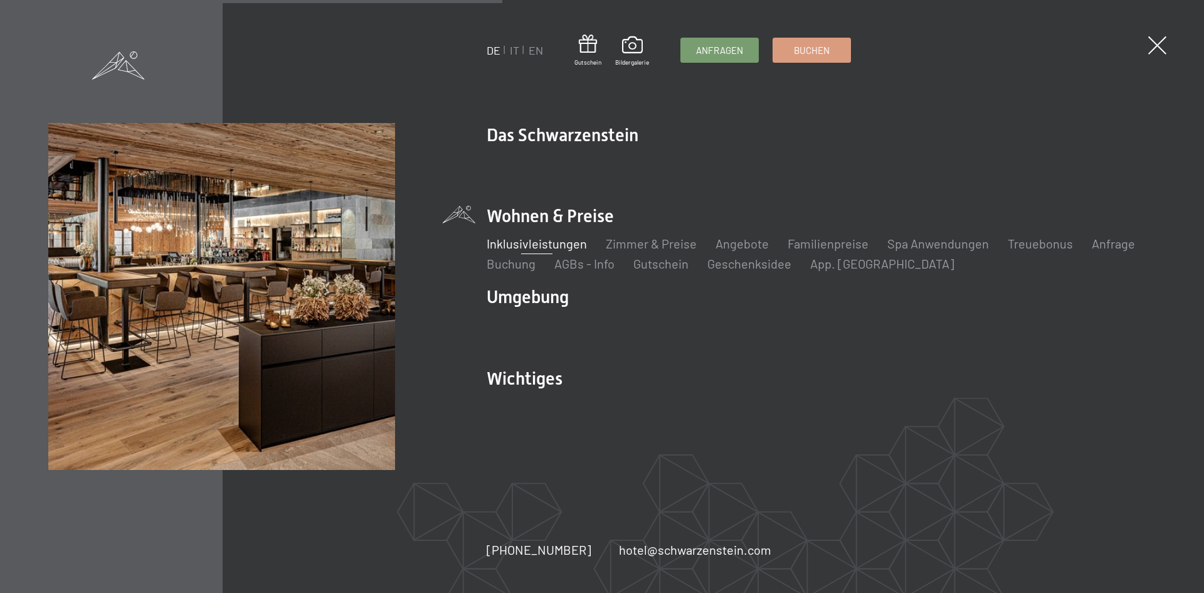
click at [309, 231] on img at bounding box center [154, 154] width 309 height 309
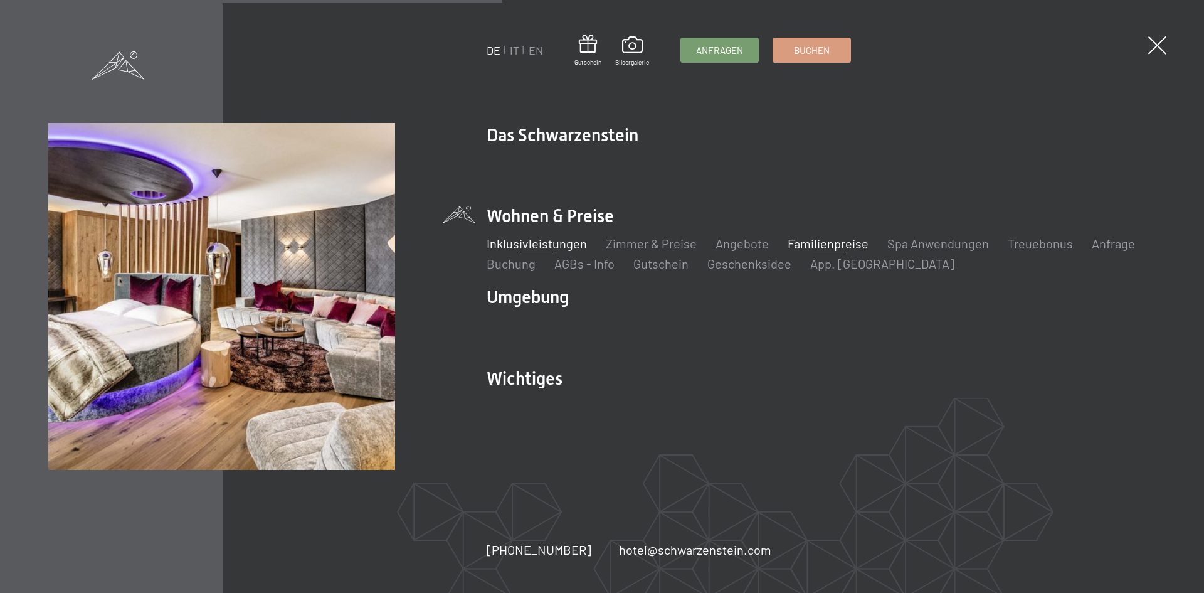
click at [803, 248] on link "Familienpreise" at bounding box center [828, 243] width 81 height 15
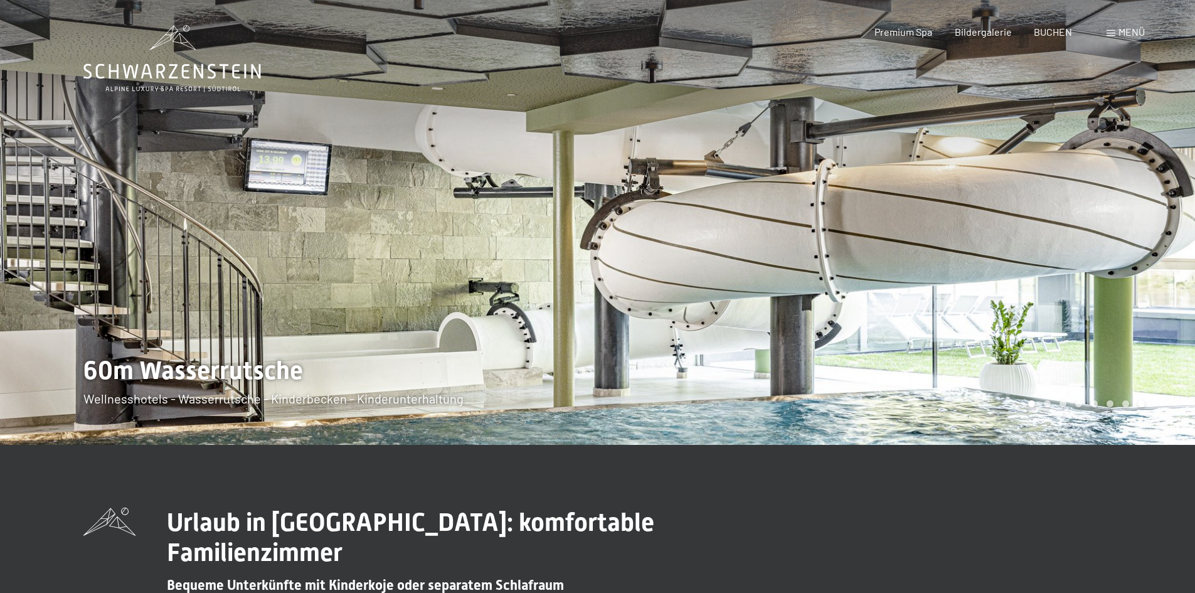
click at [803, 248] on div at bounding box center [897, 222] width 598 height 445
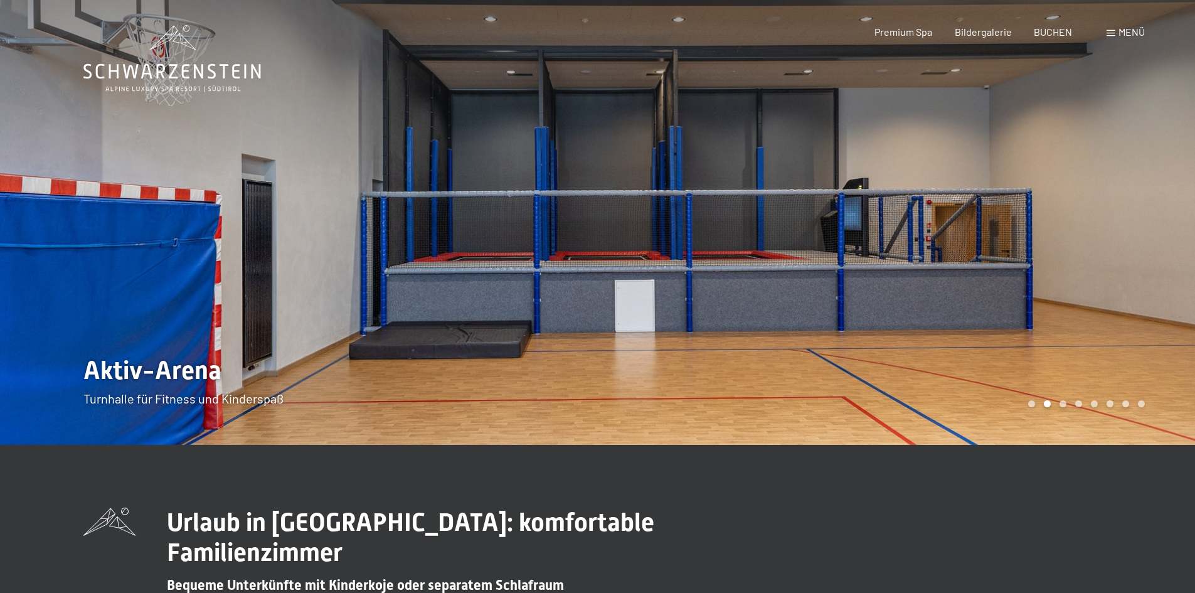
click at [803, 248] on div at bounding box center [897, 222] width 598 height 445
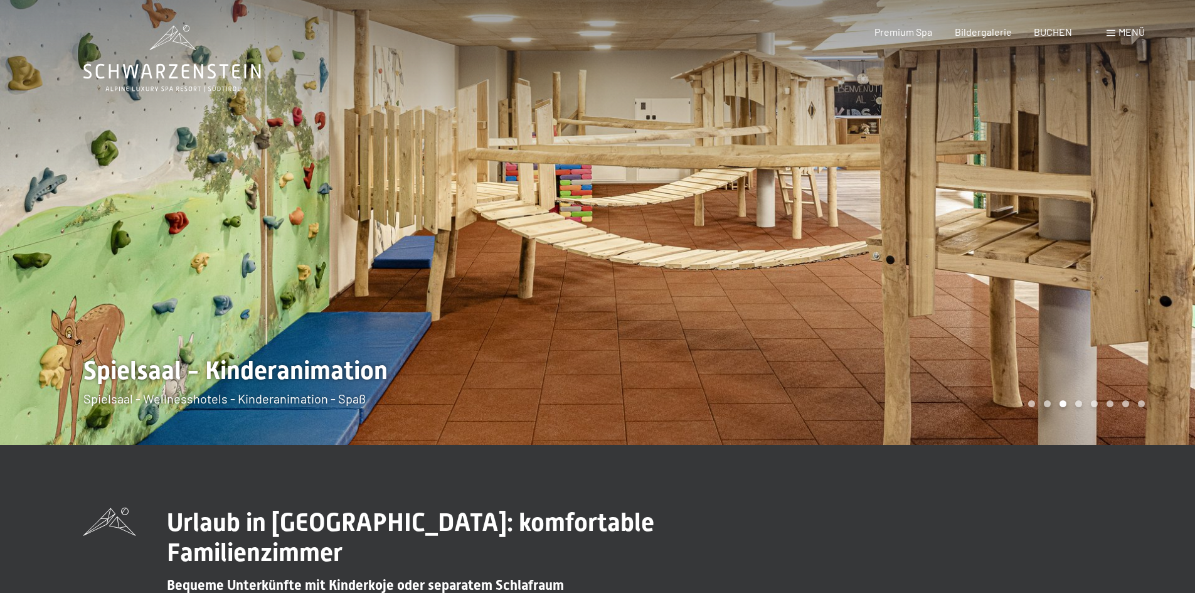
click at [170, 228] on div at bounding box center [299, 222] width 598 height 445
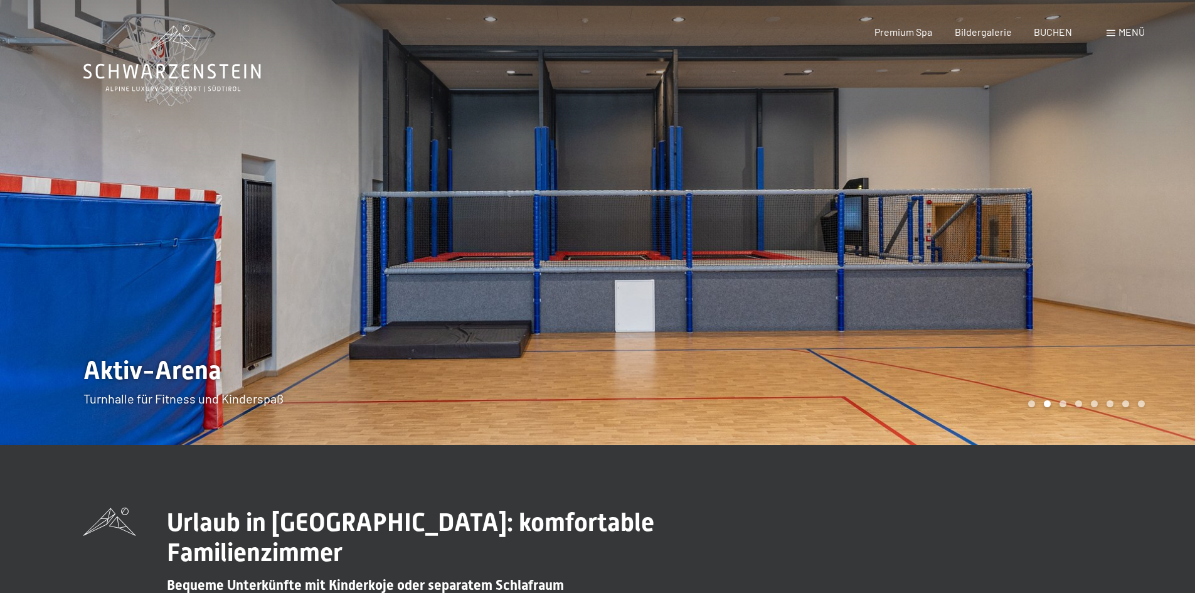
click at [137, 231] on div at bounding box center [299, 222] width 598 height 445
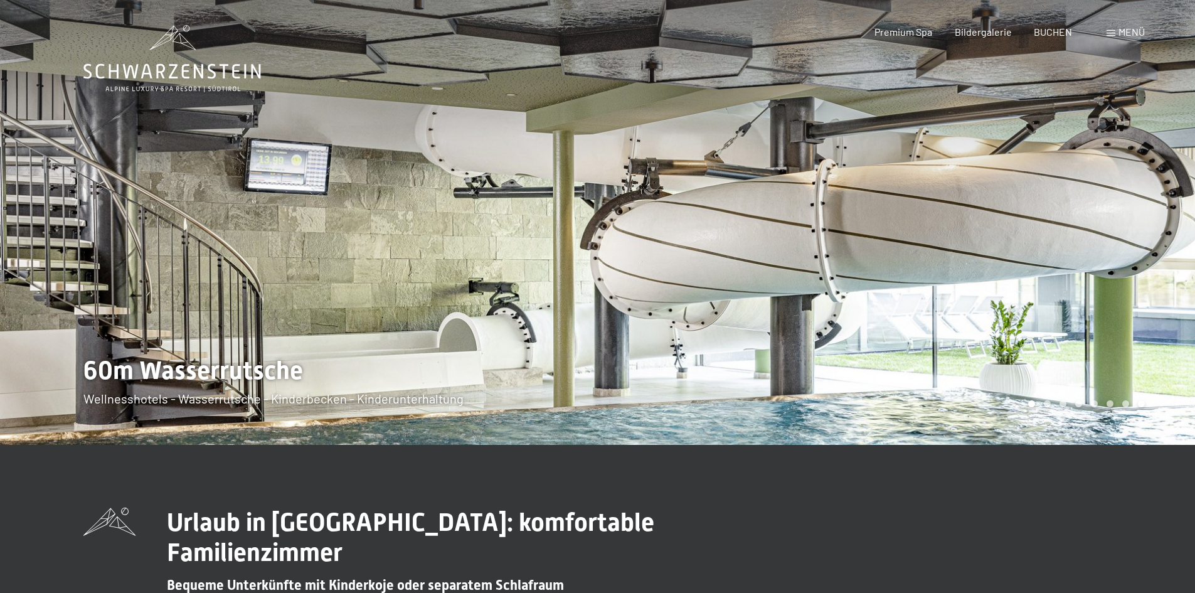
click at [137, 231] on div at bounding box center [299, 222] width 598 height 445
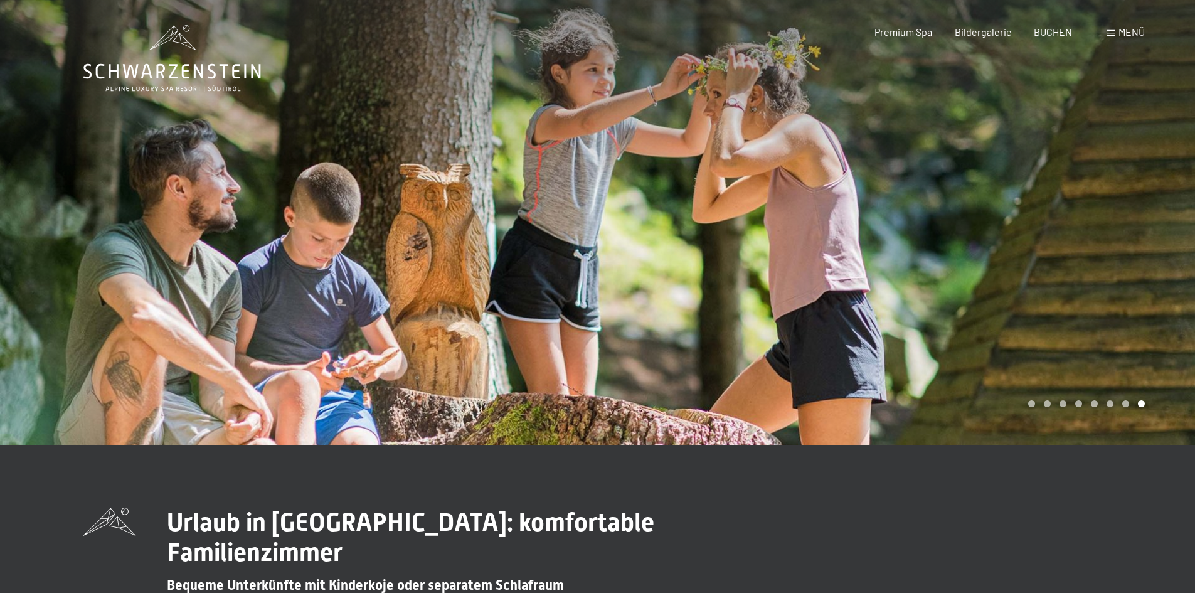
click at [137, 231] on div at bounding box center [299, 222] width 598 height 445
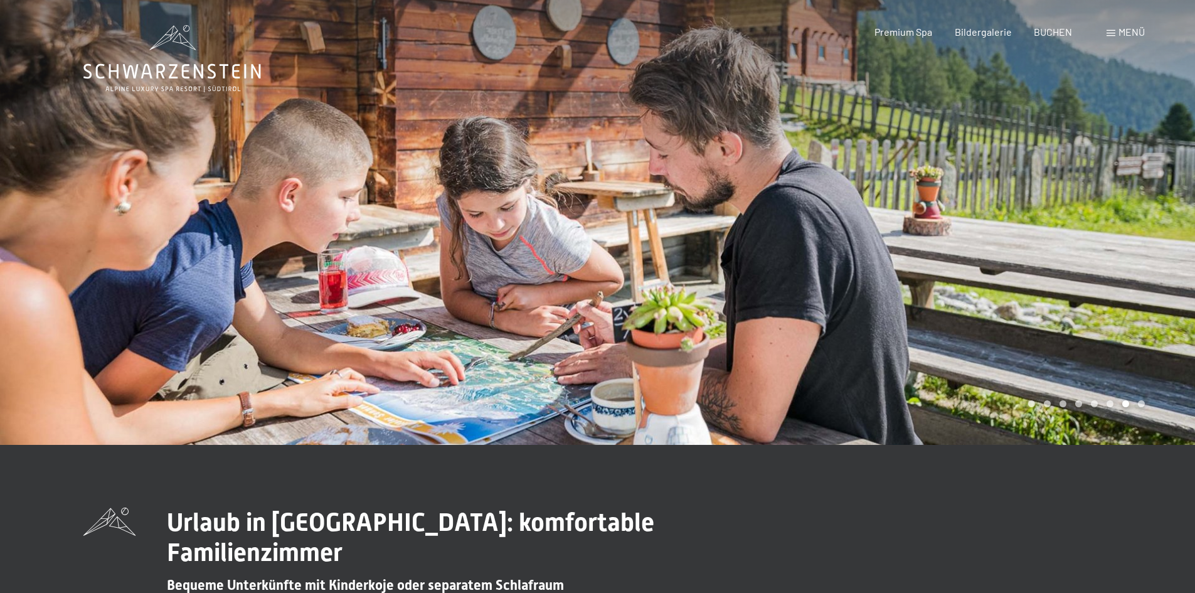
click at [137, 231] on div at bounding box center [299, 222] width 598 height 445
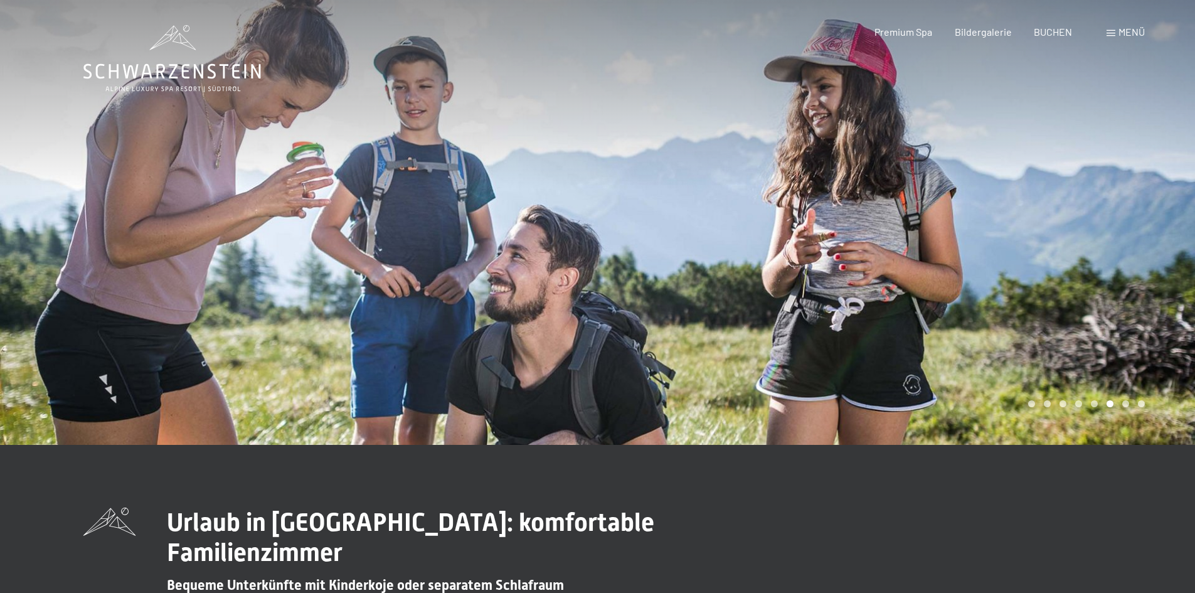
click at [137, 231] on div at bounding box center [299, 222] width 598 height 445
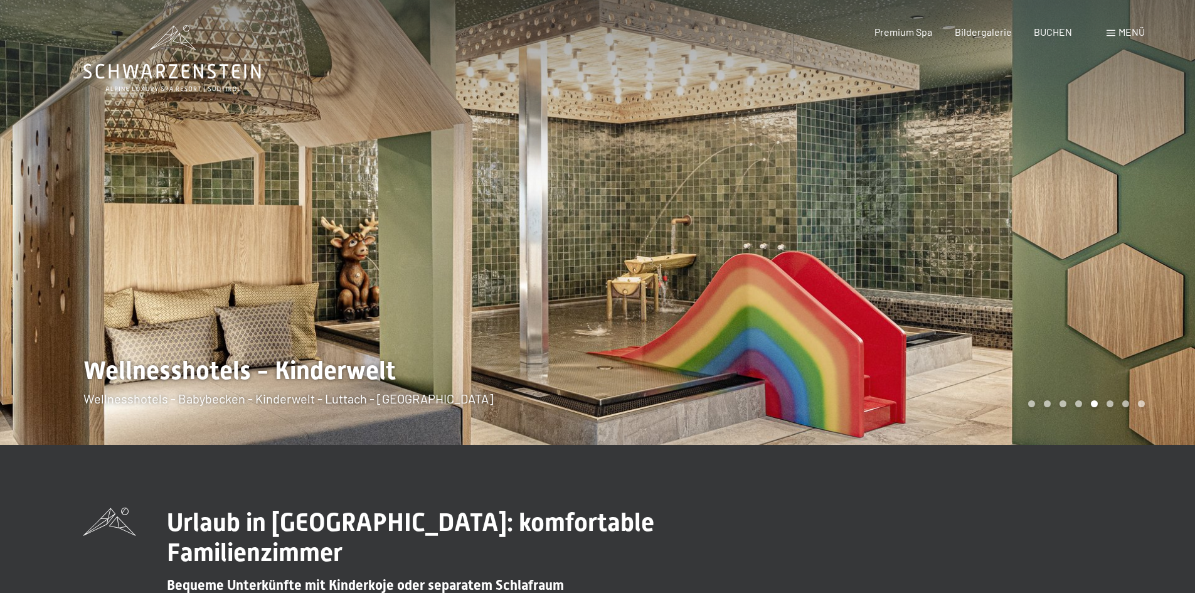
click at [137, 231] on div at bounding box center [299, 222] width 598 height 445
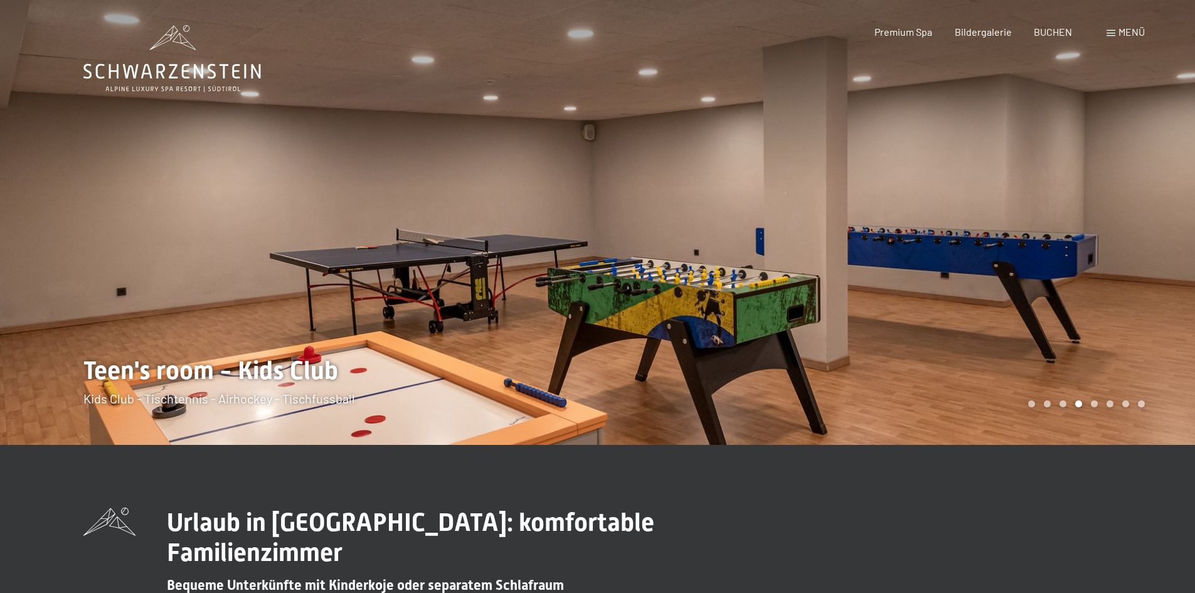
click at [137, 231] on div at bounding box center [299, 222] width 598 height 445
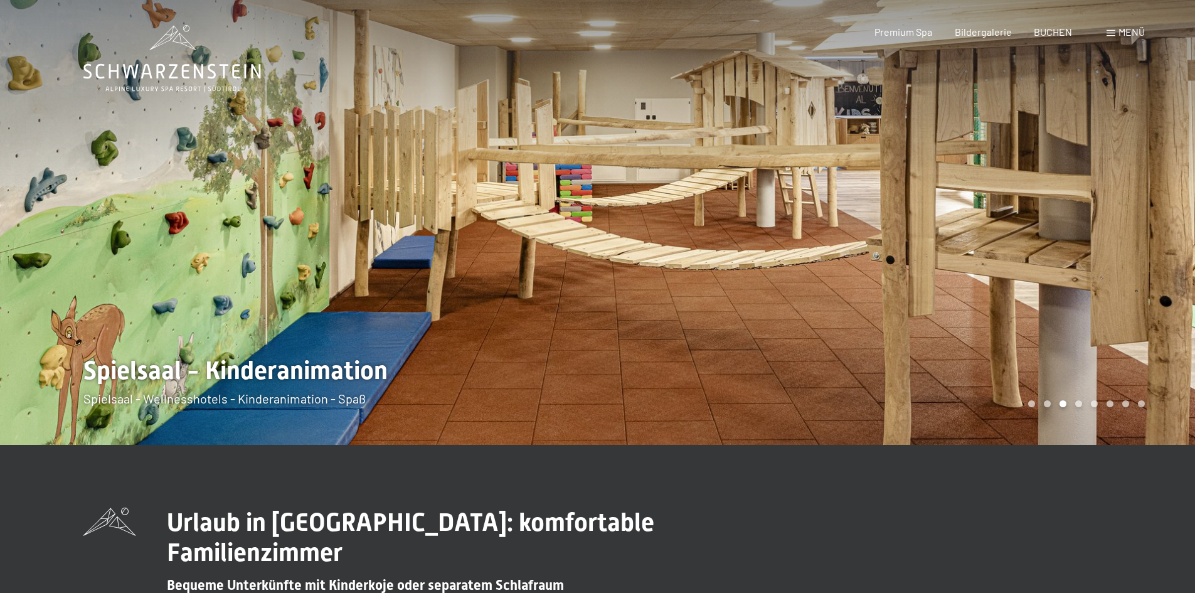
click at [137, 231] on div at bounding box center [299, 222] width 598 height 445
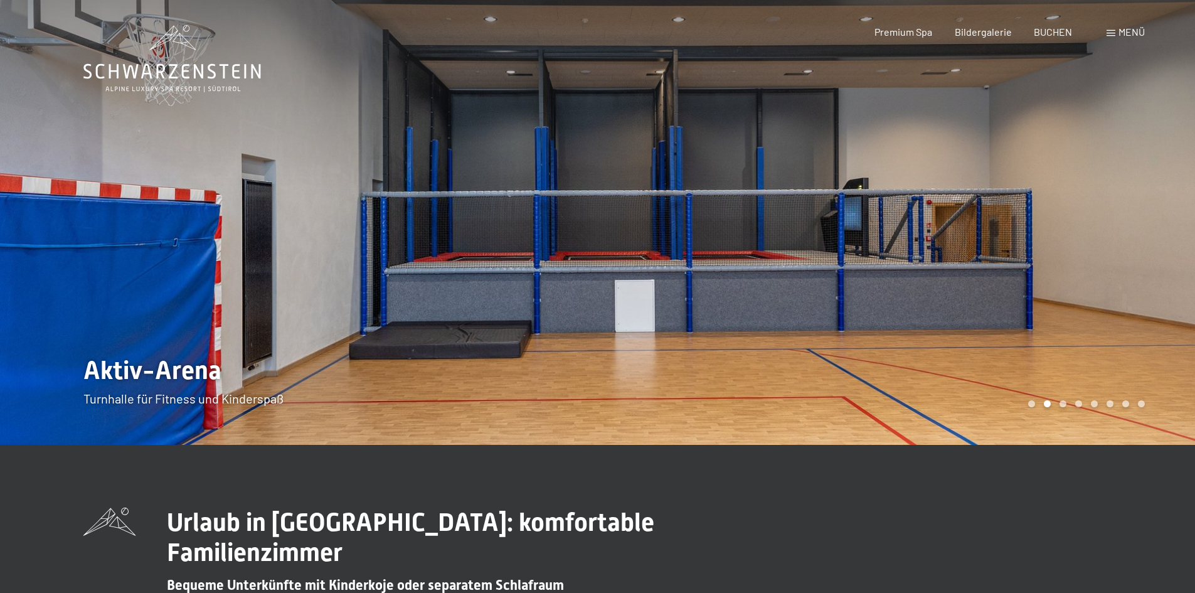
click at [1123, 25] on div "Buchen Anfragen Premium Spa Bildergalerie BUCHEN Menü DE IT EN Gutschein Bilder…" at bounding box center [987, 32] width 314 height 14
click at [1113, 30] on span at bounding box center [1110, 33] width 9 height 6
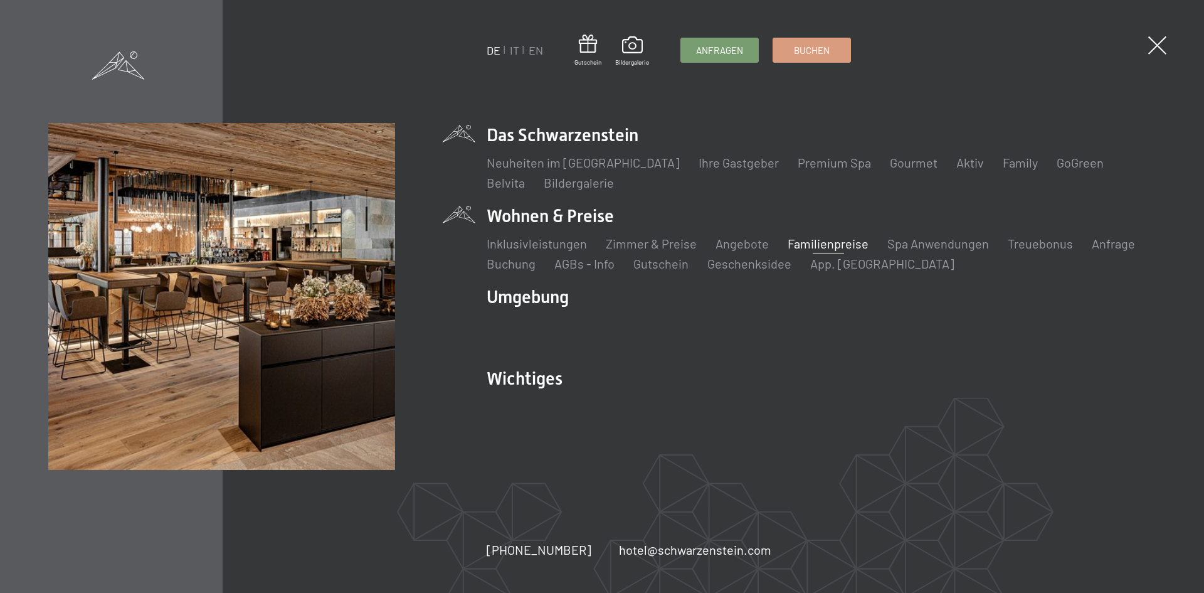
click at [977, 152] on div "Neuheiten im Schwarzenstein Ihre Gastgeber Premium Spa Gourmet Aktiv Wochenprog…" at bounding box center [821, 169] width 669 height 44
click at [1003, 159] on link "Family" at bounding box center [1020, 162] width 35 height 15
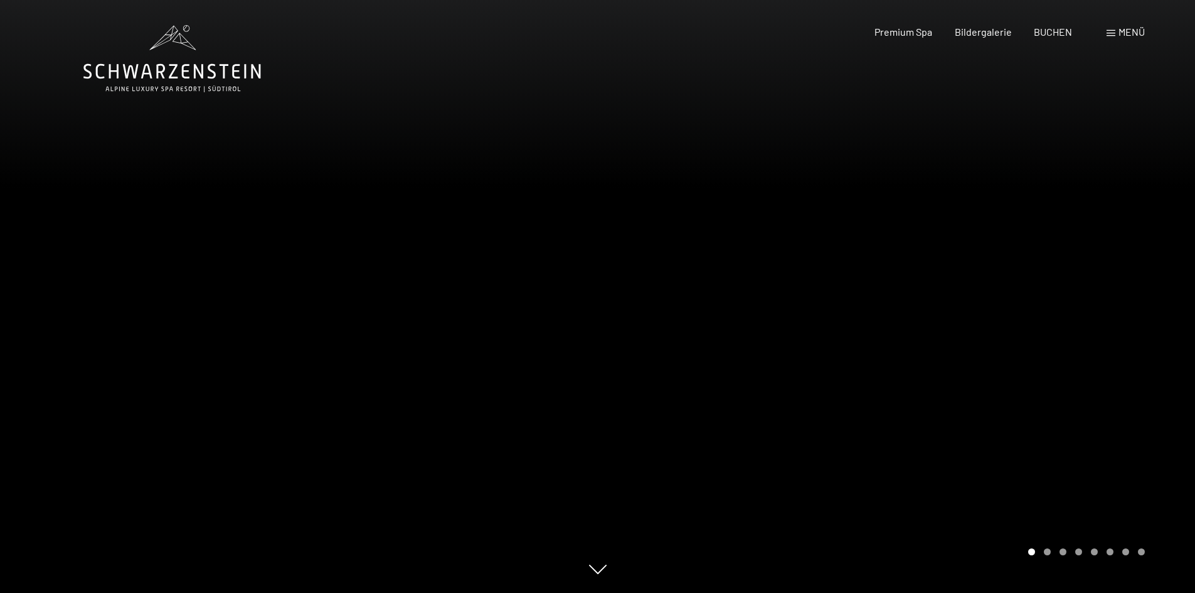
click at [1074, 292] on div at bounding box center [897, 296] width 598 height 593
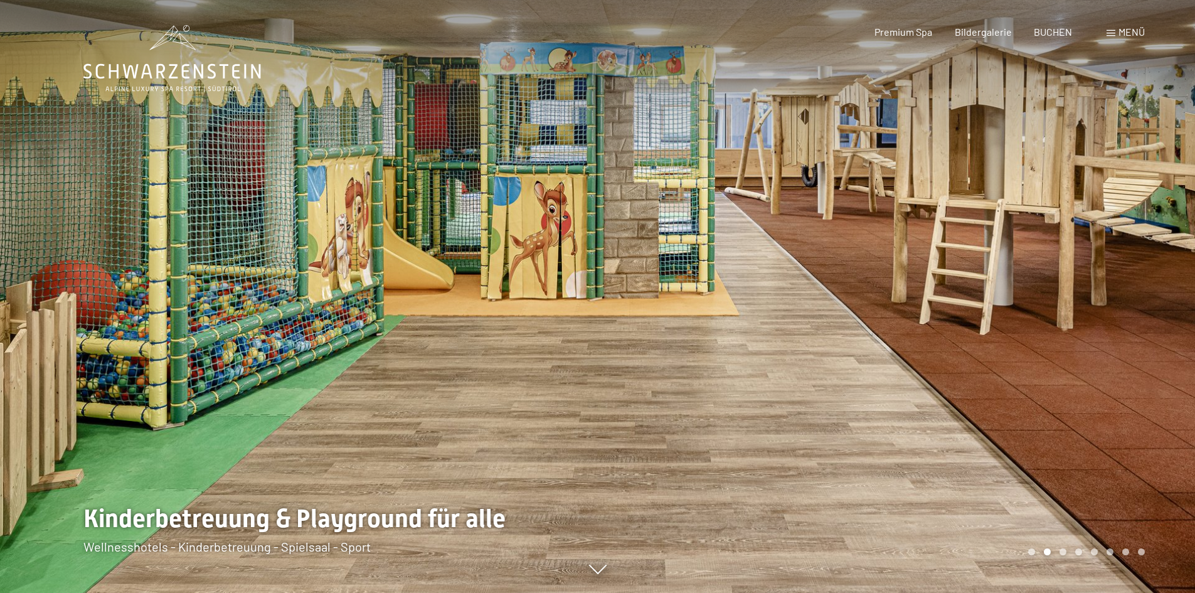
click at [1074, 292] on div at bounding box center [897, 296] width 598 height 593
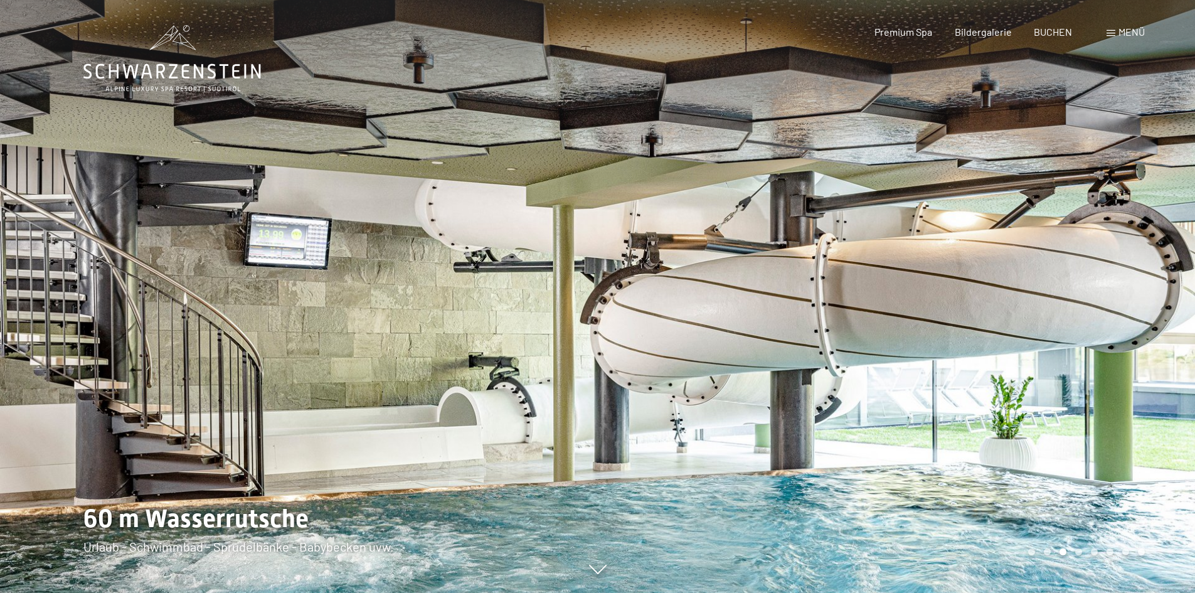
click at [1074, 291] on div at bounding box center [897, 296] width 598 height 593
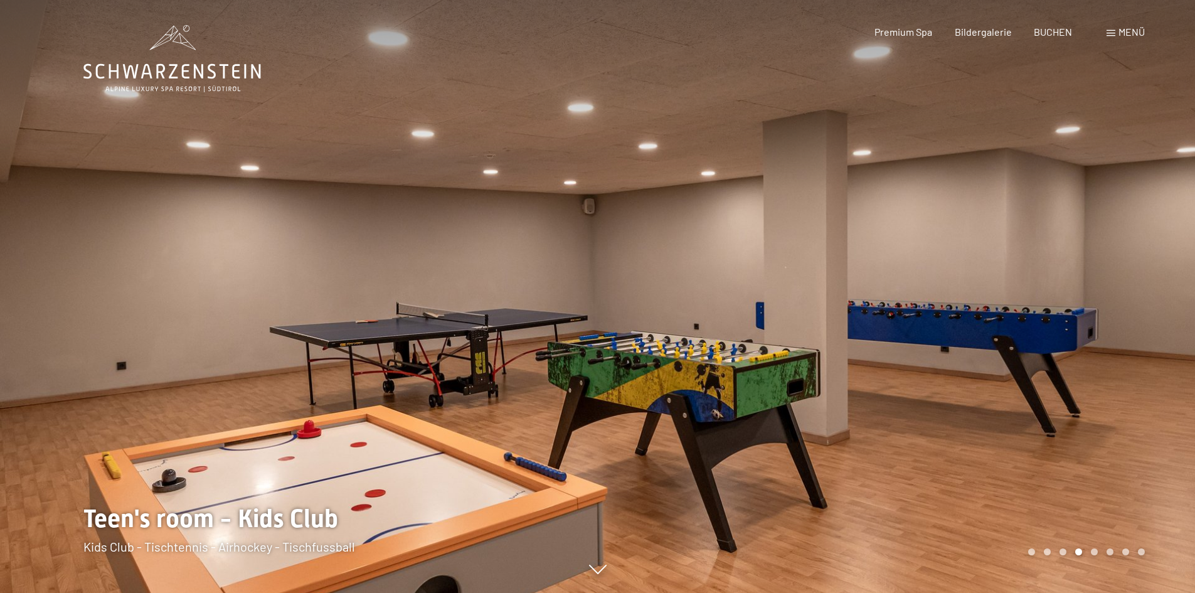
click at [1074, 291] on div at bounding box center [897, 296] width 598 height 593
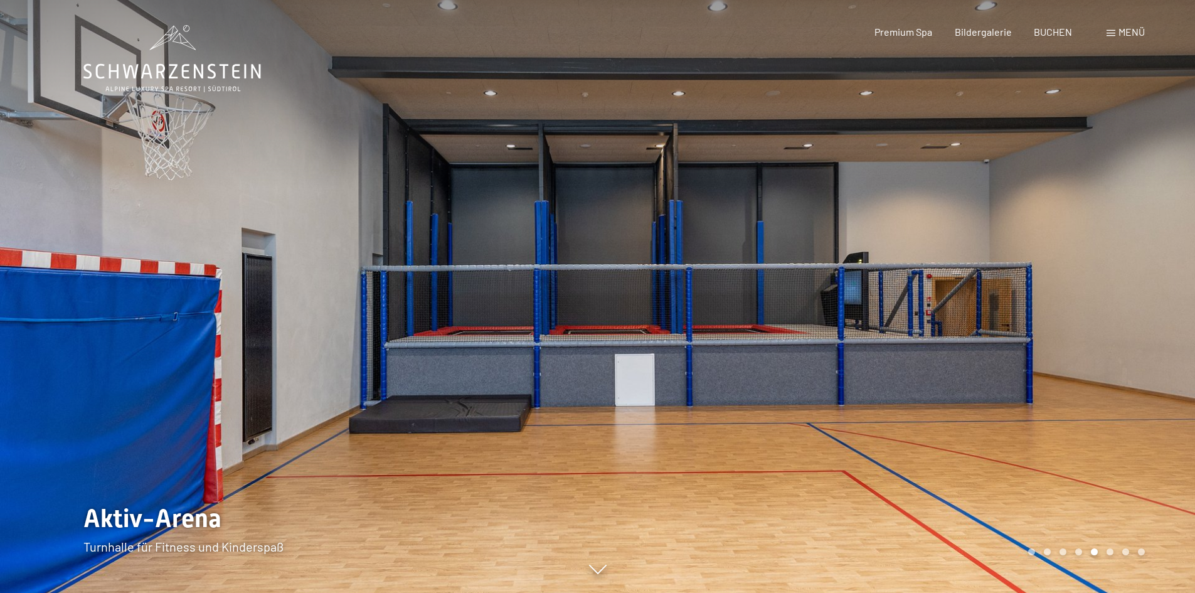
click at [1074, 291] on div at bounding box center [897, 296] width 598 height 593
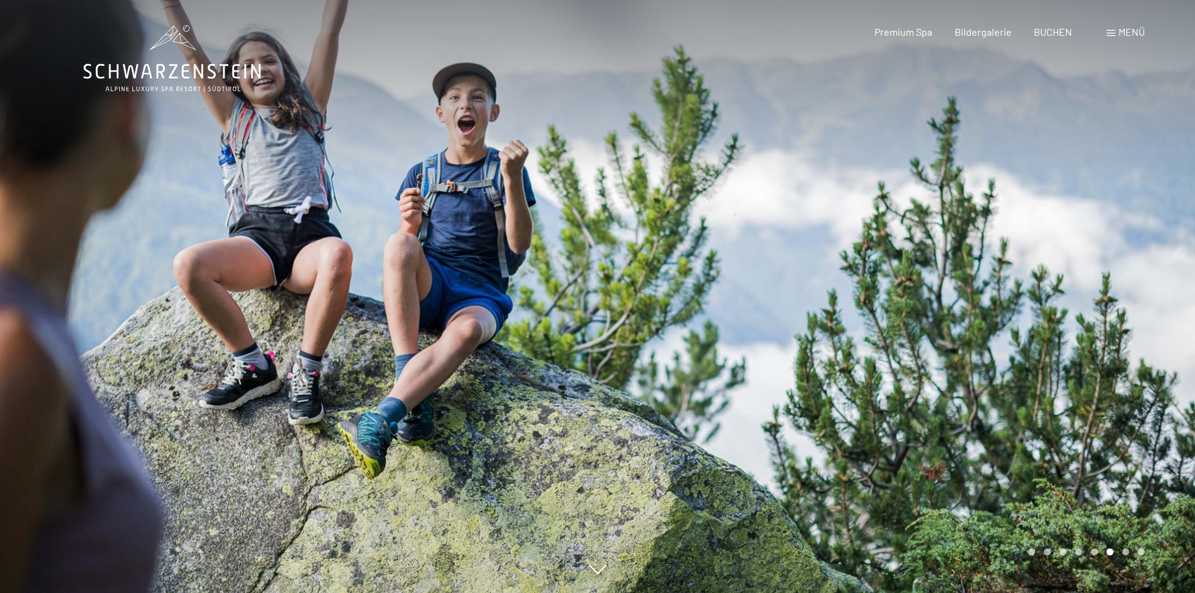
click at [1130, 35] on span "Menü" at bounding box center [1131, 32] width 26 height 12
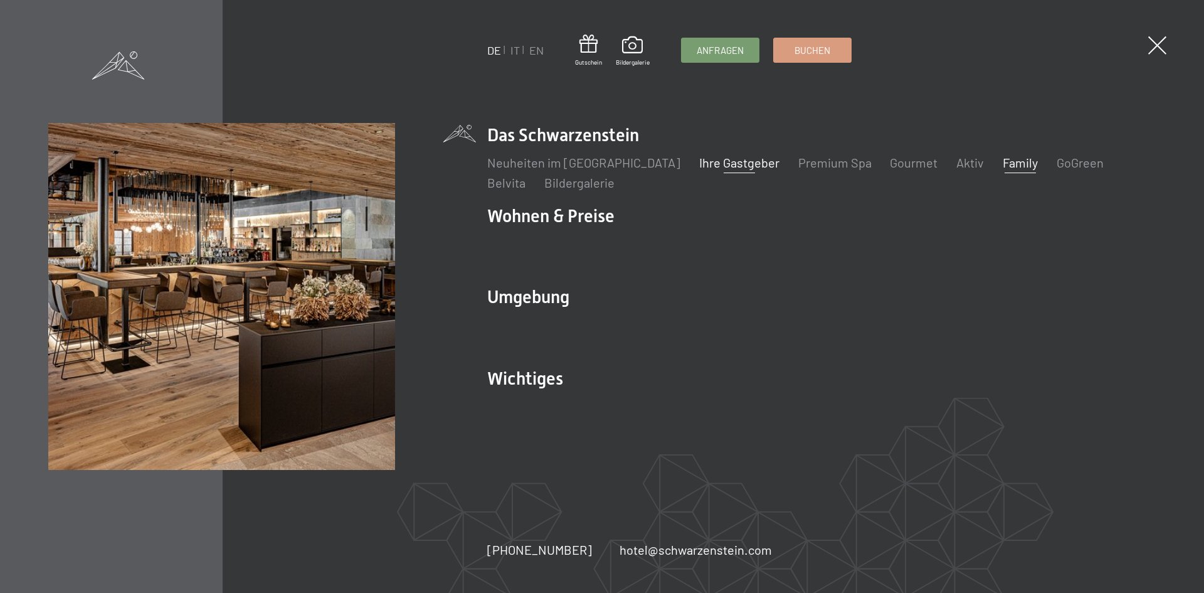
click at [716, 161] on link "Ihre Gastgeber" at bounding box center [739, 162] width 80 height 15
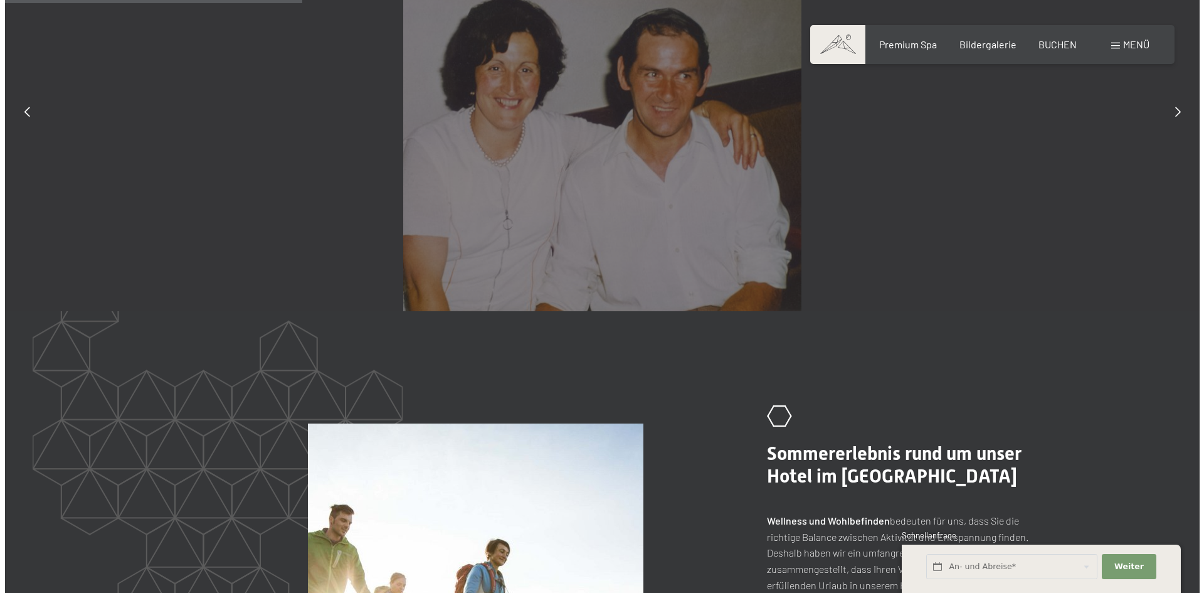
scroll to position [1129, 0]
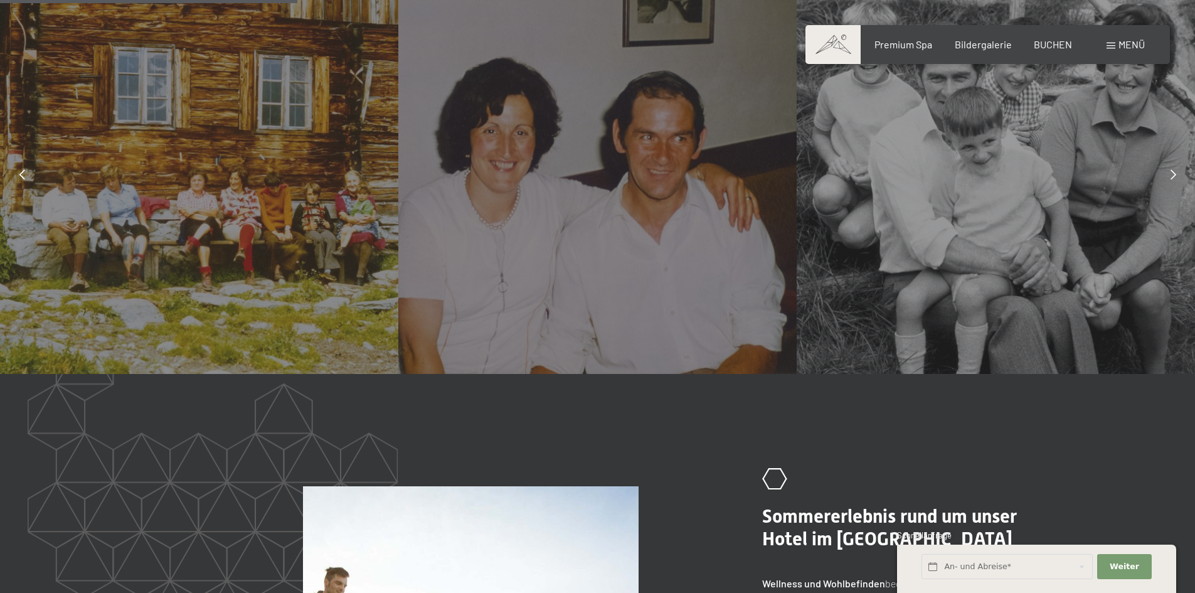
click at [1138, 51] on div "Buchen Anfragen Premium Spa Bildergalerie BUCHEN Menü DE IT EN Gutschein Bilder…" at bounding box center [987, 45] width 314 height 14
click at [1123, 45] on span "Menü" at bounding box center [1131, 44] width 26 height 12
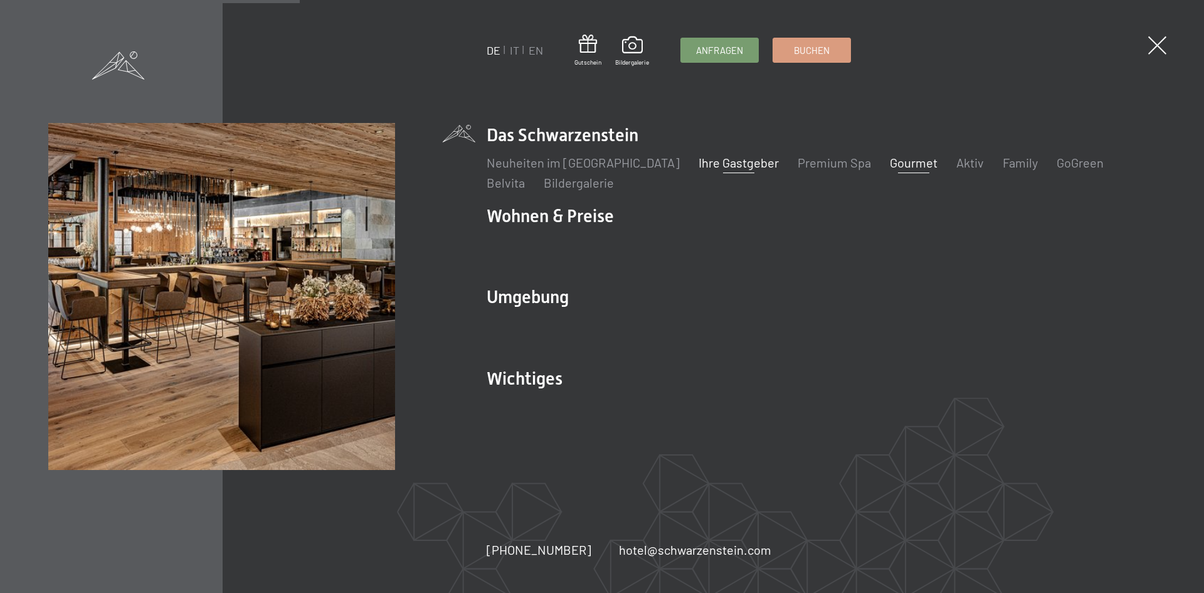
click at [890, 166] on link "Gourmet" at bounding box center [914, 162] width 48 height 15
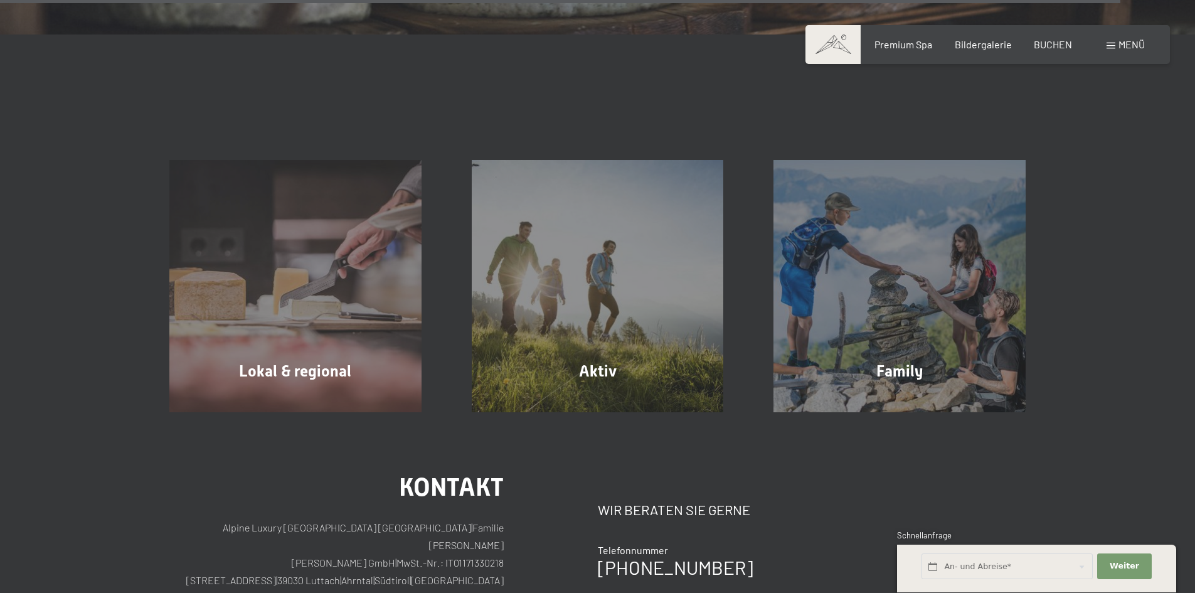
scroll to position [4579, 0]
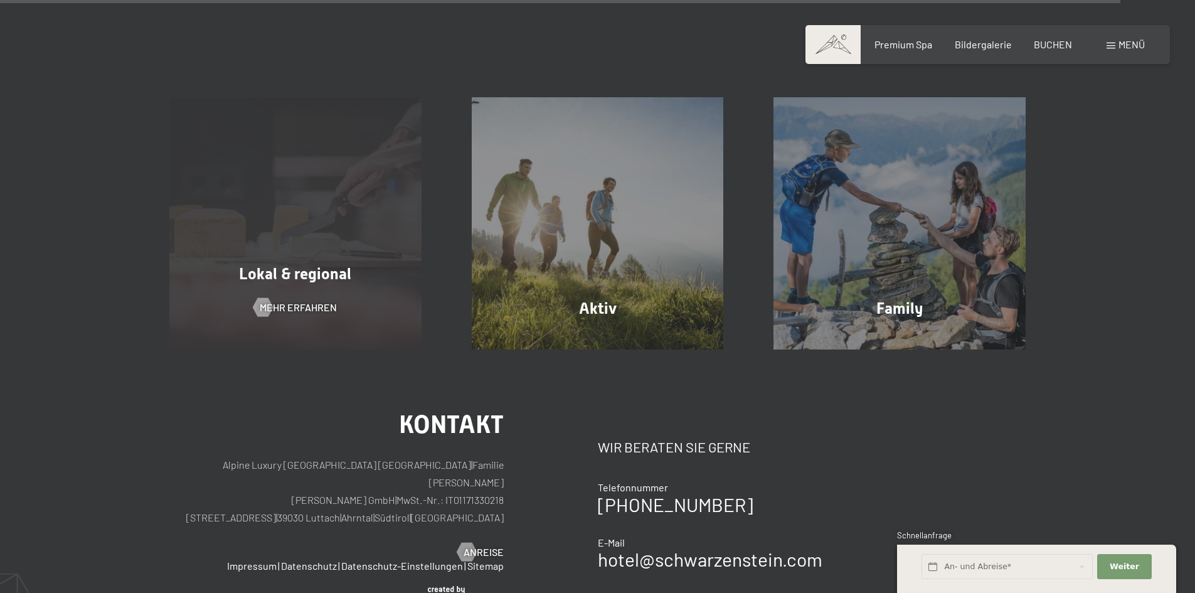
click at [294, 265] on span "Lokal & regional" at bounding box center [295, 274] width 112 height 18
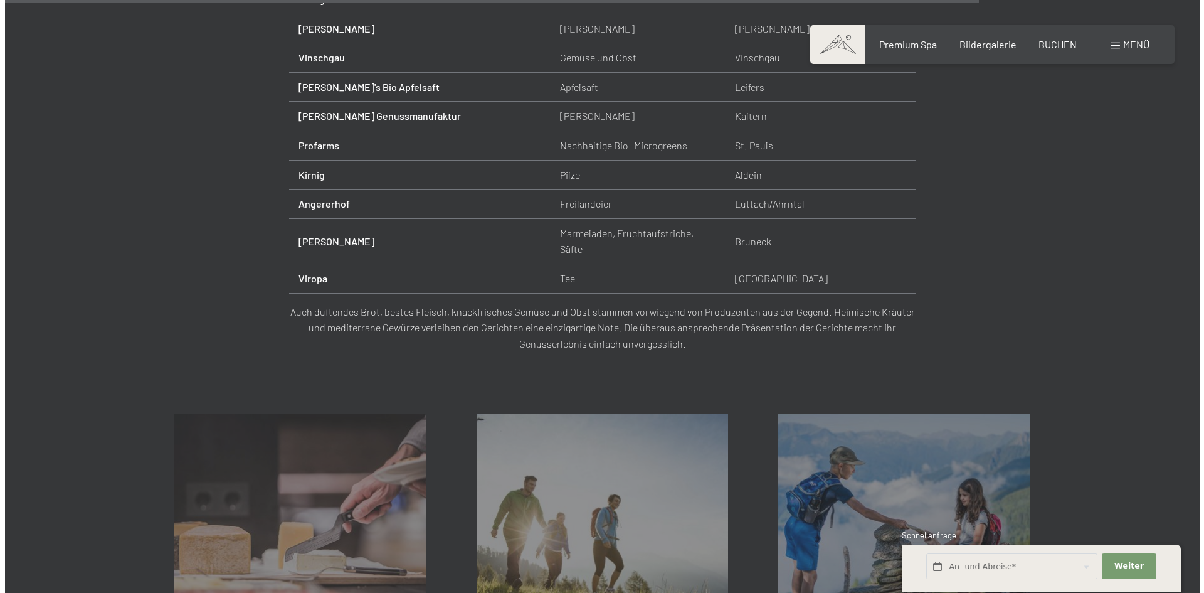
scroll to position [1631, 0]
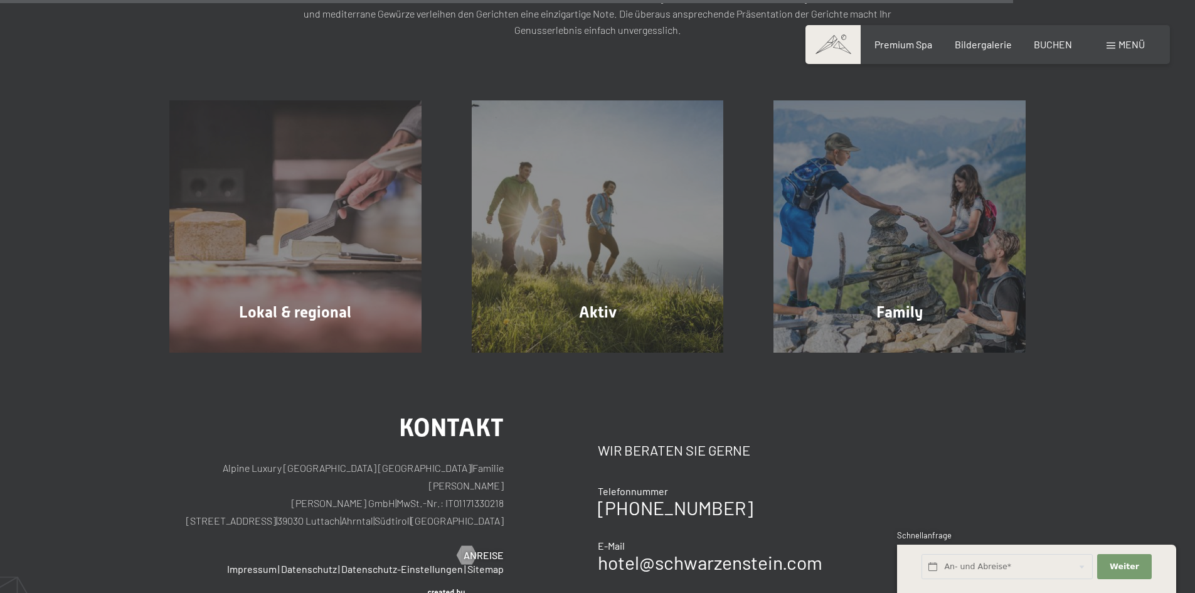
click at [1136, 46] on span "Menü" at bounding box center [1131, 44] width 26 height 12
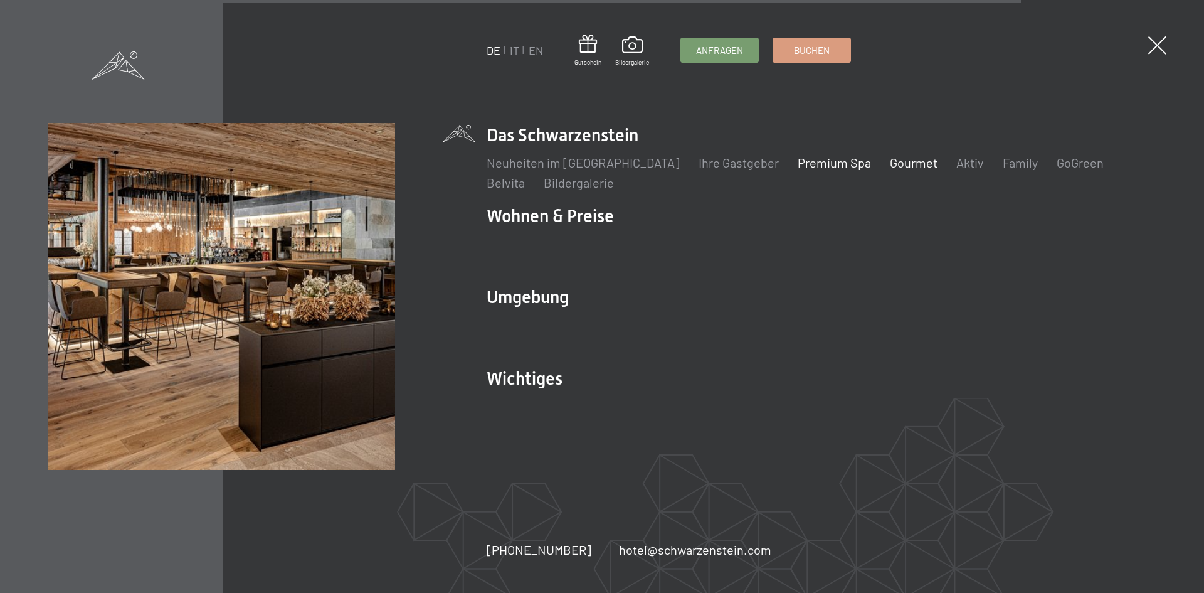
drag, startPoint x: 807, startPoint y: 152, endPoint x: 802, endPoint y: 164, distance: 12.9
click at [802, 162] on div "Neuheiten im Schwarzenstein Ihre Gastgeber Premium Spa Gourmet Aktiv Wochenprog…" at bounding box center [821, 169] width 669 height 44
click at [802, 165] on link "Premium Spa" at bounding box center [834, 162] width 73 height 15
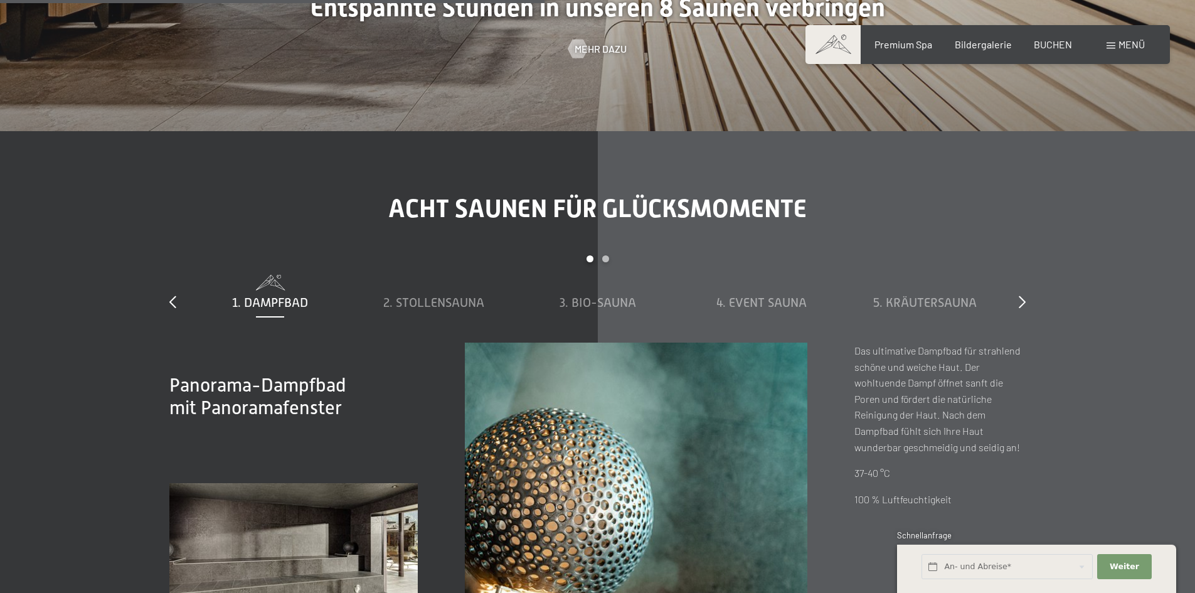
scroll to position [4387, 0]
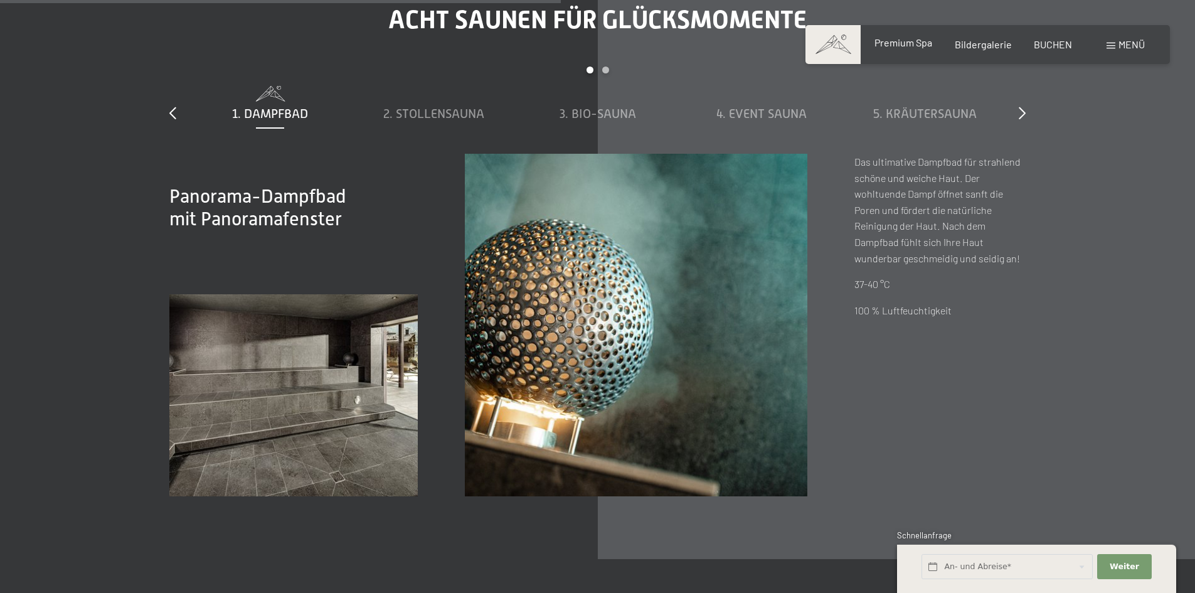
click at [914, 48] on span "Premium Spa" at bounding box center [903, 42] width 58 height 12
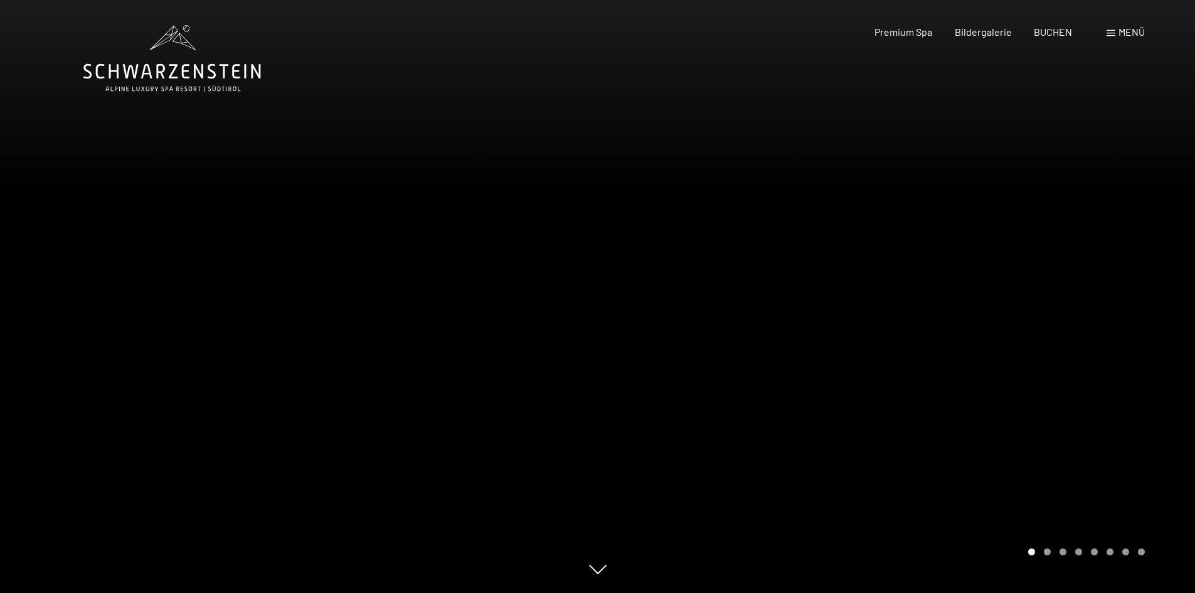
click at [1143, 25] on div "Buchen Anfragen Premium Spa Bildergalerie BUCHEN Menü DE IT EN Gutschein Bilder…" at bounding box center [987, 32] width 314 height 14
